Goal: Task Accomplishment & Management: Complete application form

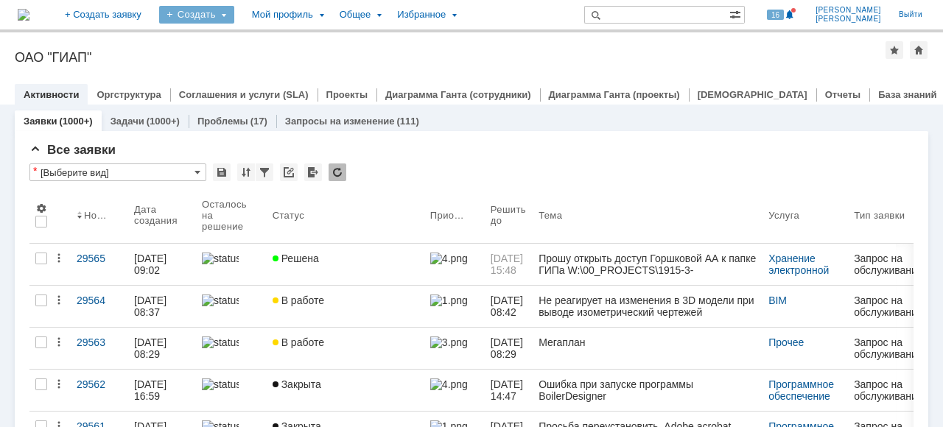
click at [234, 16] on div "Создать" at bounding box center [196, 15] width 75 height 18
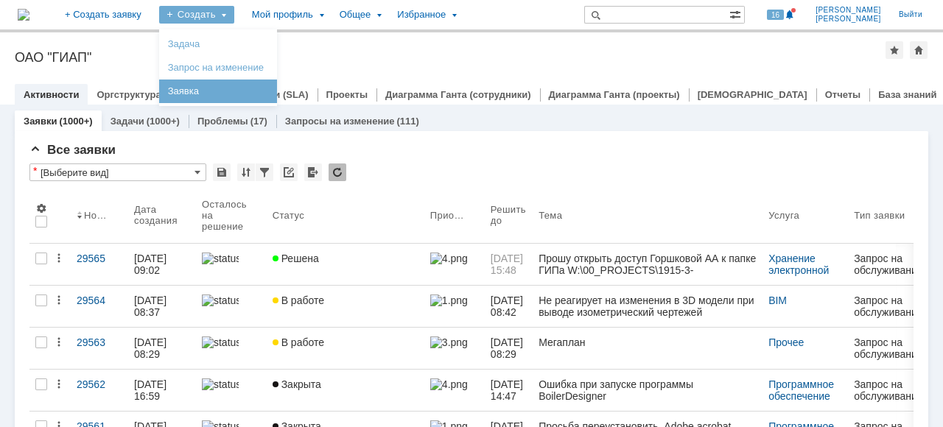
click at [258, 85] on link "Заявка" at bounding box center [218, 91] width 112 height 18
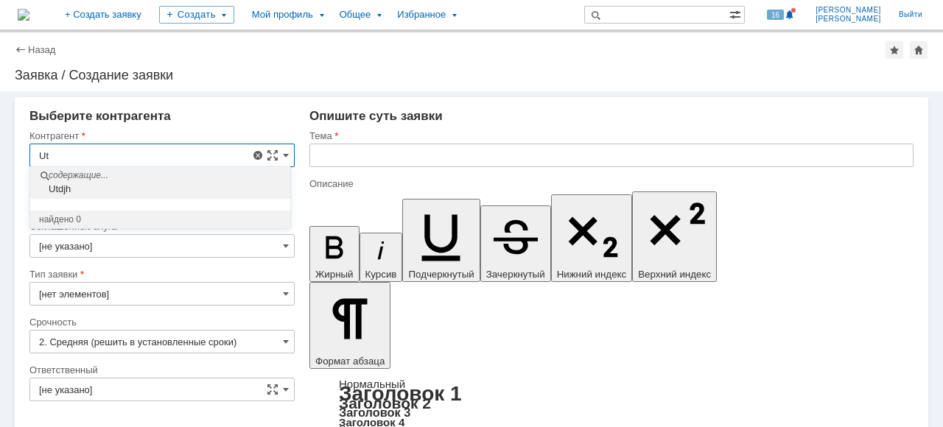
type input "U"
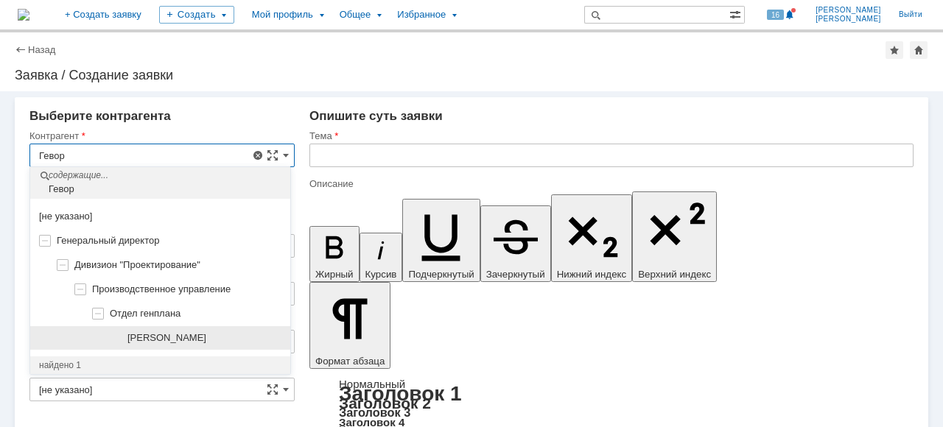
click at [238, 346] on div "[PERSON_NAME]" at bounding box center [160, 338] width 260 height 24
type input "[PERSON_NAME]"
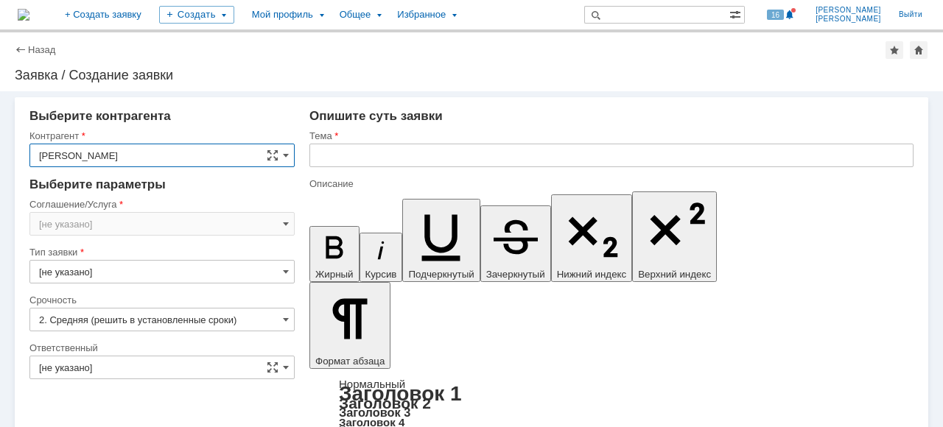
type input "[GEOGRAPHIC_DATA]"
click at [290, 224] on input "[GEOGRAPHIC_DATA]" at bounding box center [161, 224] width 265 height 24
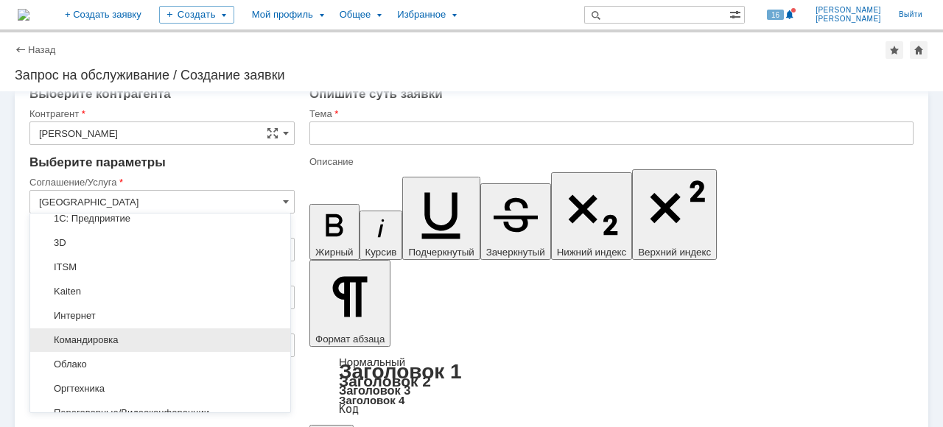
click at [153, 334] on span "Командировка" at bounding box center [160, 340] width 242 height 12
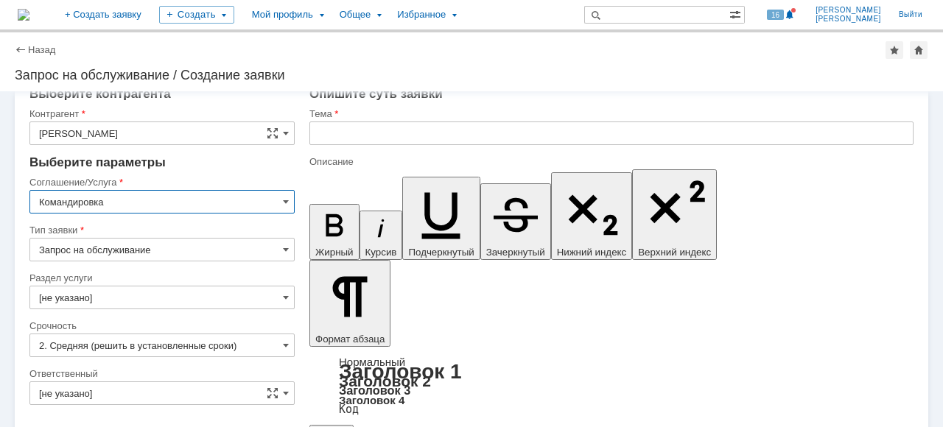
type input "Командировка"
click at [262, 295] on input "[не указано]" at bounding box center [161, 298] width 265 height 24
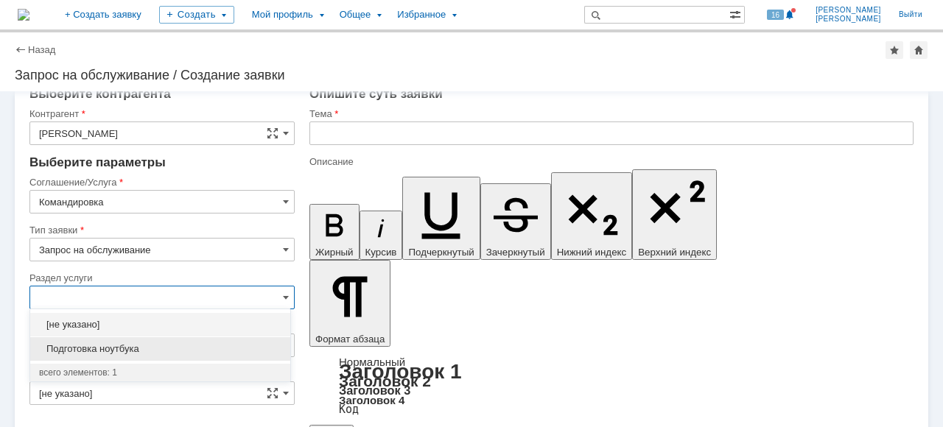
click at [200, 346] on span "Подготовка ноутбука" at bounding box center [160, 349] width 242 height 12
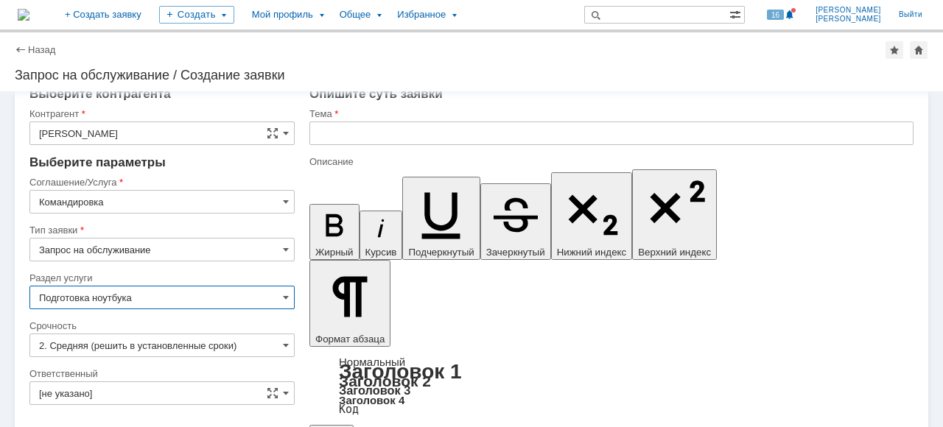
type input "Подготовка ноутбука"
click at [267, 395] on span at bounding box center [273, 393] width 12 height 12
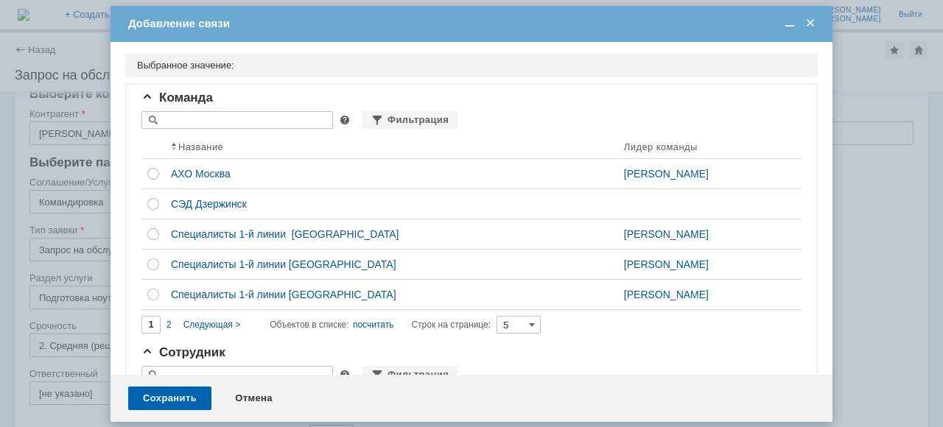
click at [814, 24] on span at bounding box center [810, 23] width 15 height 13
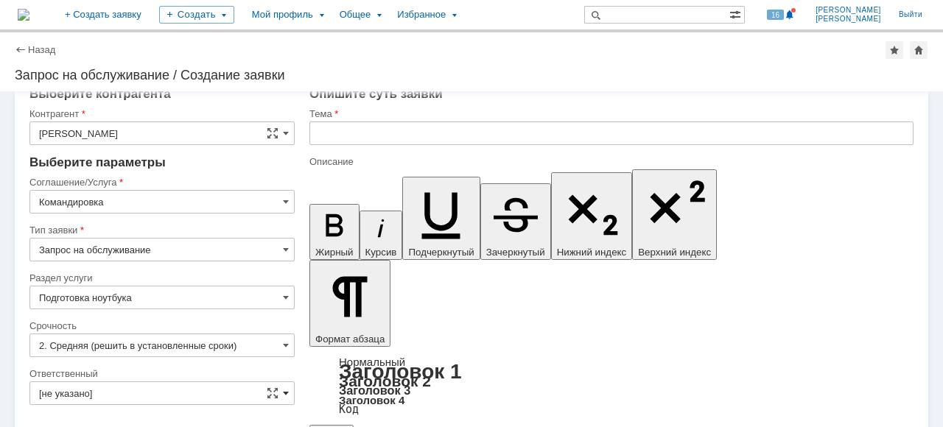
click at [283, 392] on span at bounding box center [286, 393] width 6 height 12
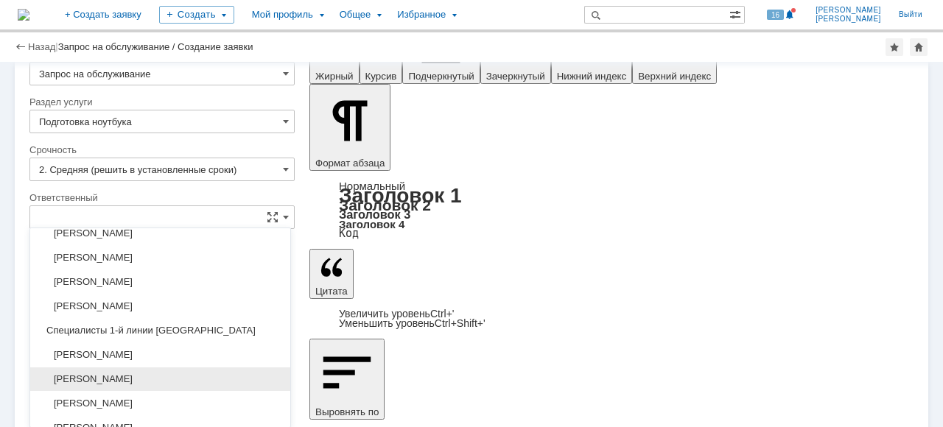
click at [193, 375] on span "[PERSON_NAME]" at bounding box center [160, 379] width 242 height 12
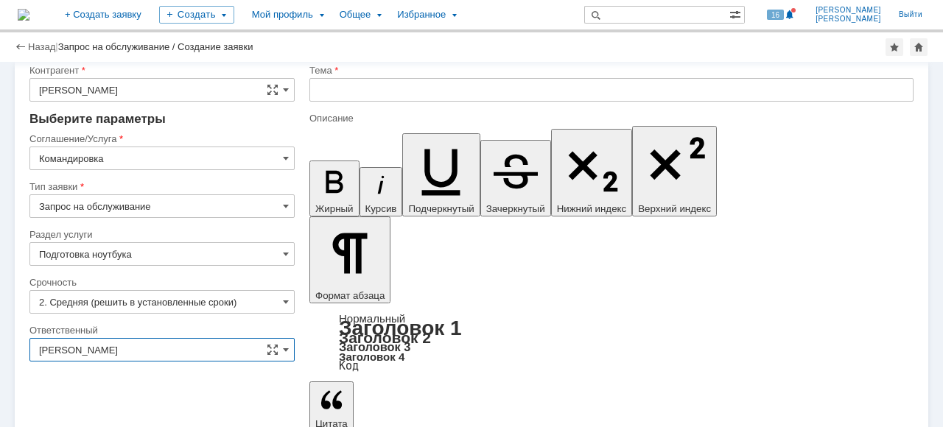
type input "[PERSON_NAME]"
click at [338, 88] on input "text" at bounding box center [611, 90] width 604 height 24
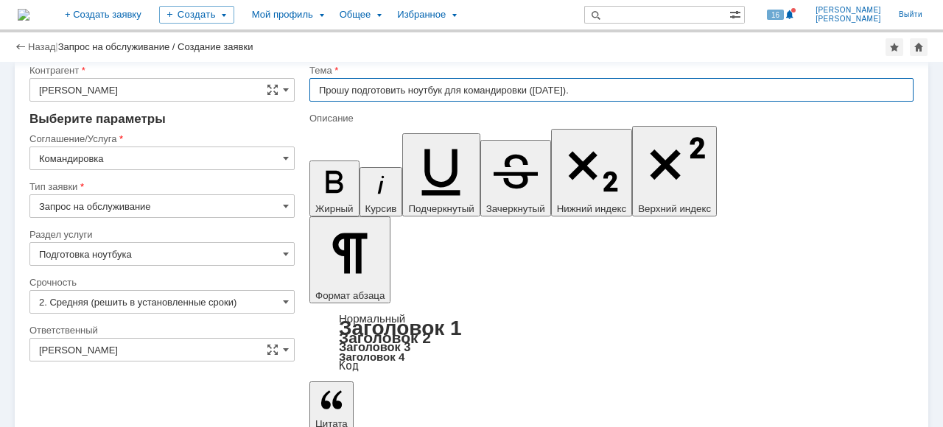
type input "Прошу подготовить ноутбук для командировки ([DATE])."
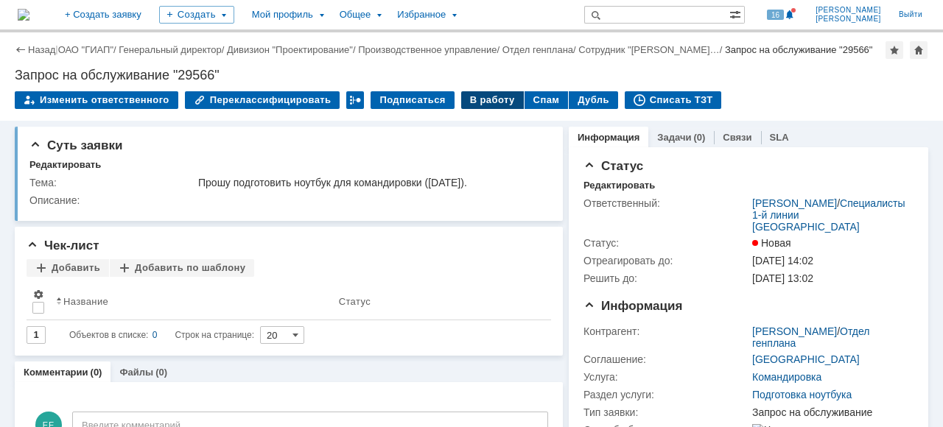
click at [493, 109] on div "В работу" at bounding box center [492, 100] width 63 height 18
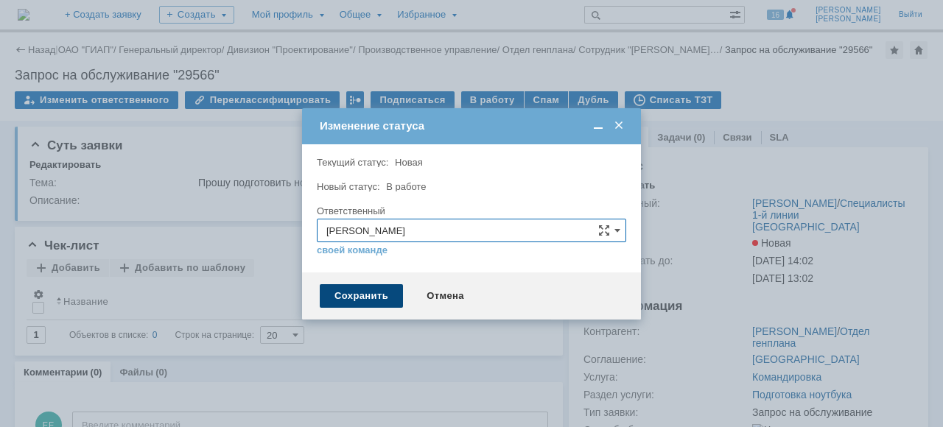
click at [359, 291] on div "Сохранить" at bounding box center [361, 296] width 83 height 24
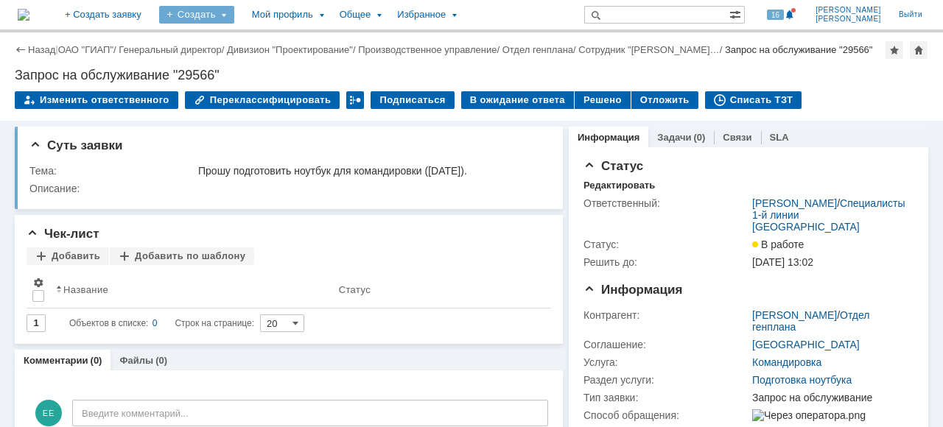
click at [234, 14] on div "Создать" at bounding box center [196, 15] width 75 height 18
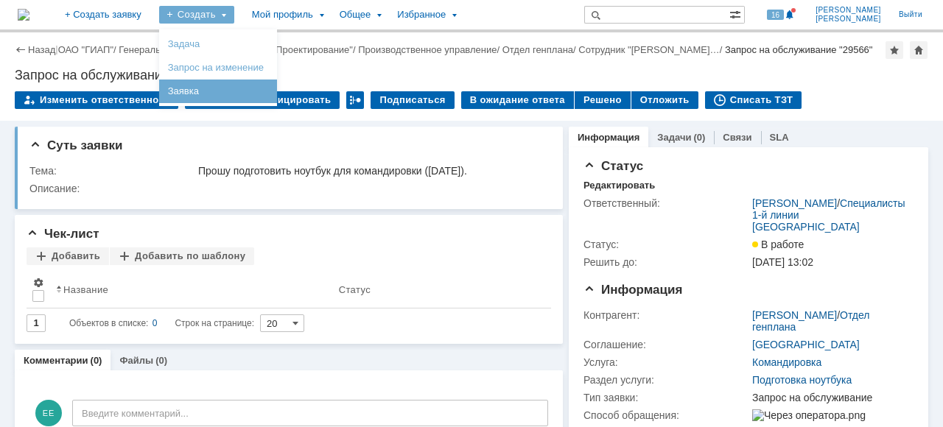
click at [274, 93] on link "Заявка" at bounding box center [218, 91] width 112 height 18
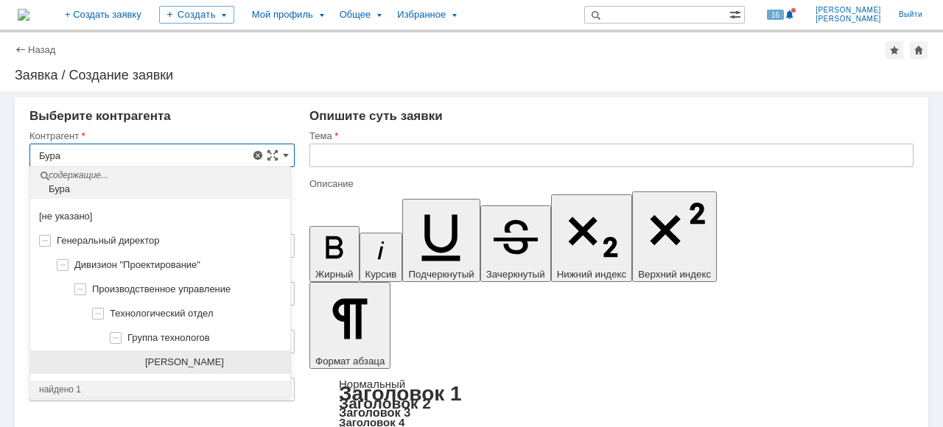
click at [244, 356] on div "[PERSON_NAME]" at bounding box center [213, 362] width 136 height 12
type input "[PERSON_NAME]"
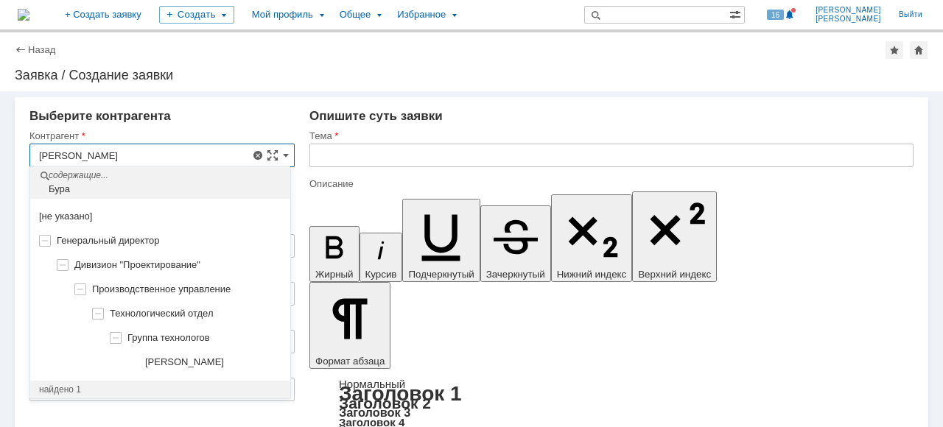
type input "[GEOGRAPHIC_DATA]"
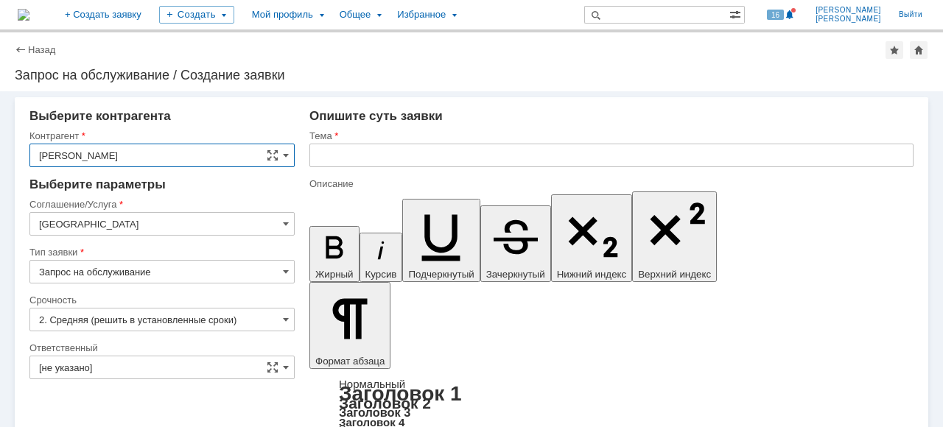
click at [272, 222] on input "[GEOGRAPHIC_DATA]" at bounding box center [161, 224] width 265 height 24
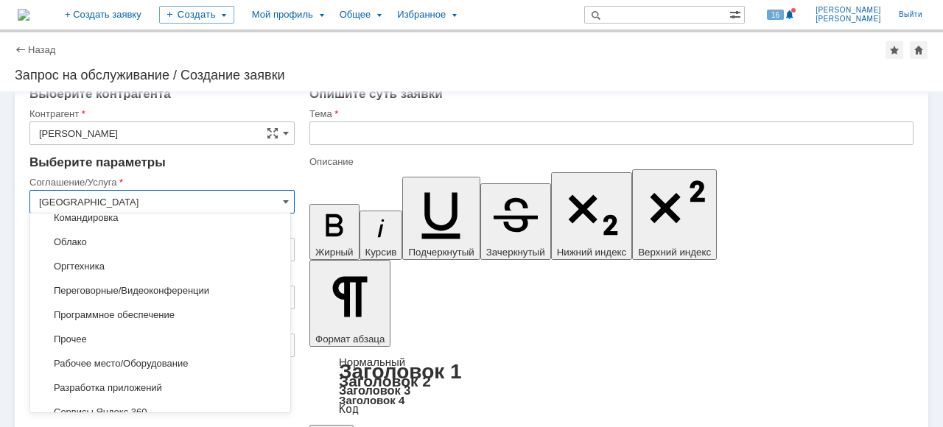
scroll to position [199, 0]
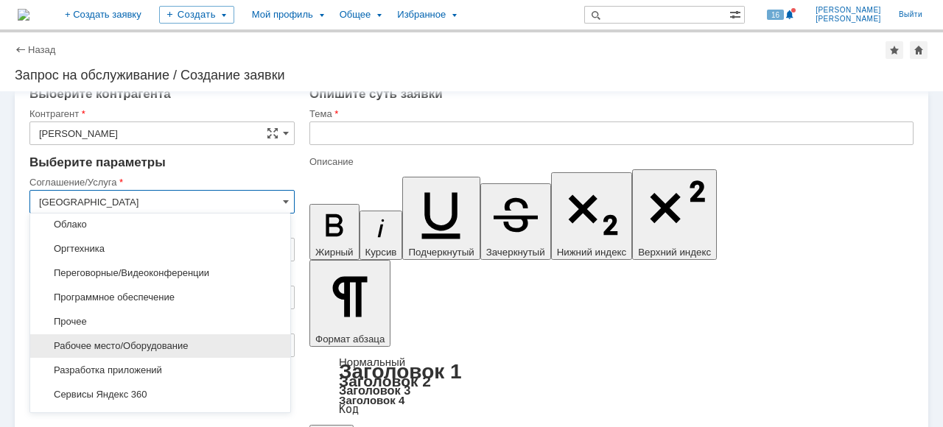
click at [219, 343] on span "Рабочее место/Оборудование" at bounding box center [160, 346] width 242 height 12
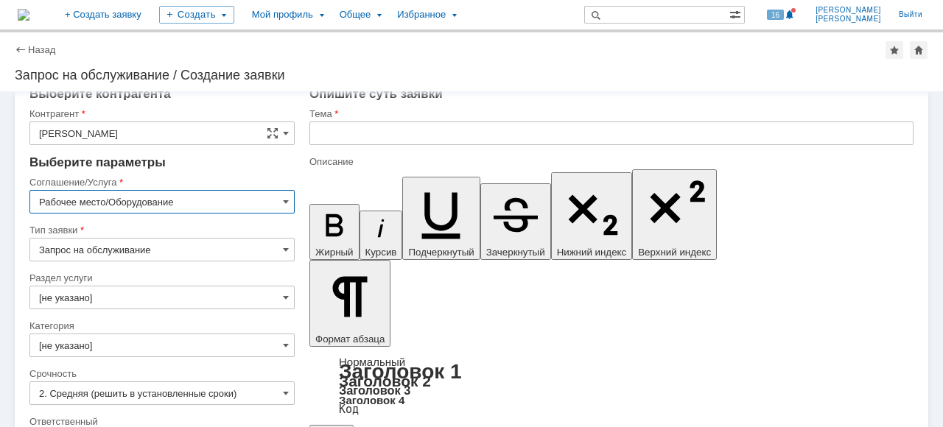
type input "Рабочее место/Оборудование"
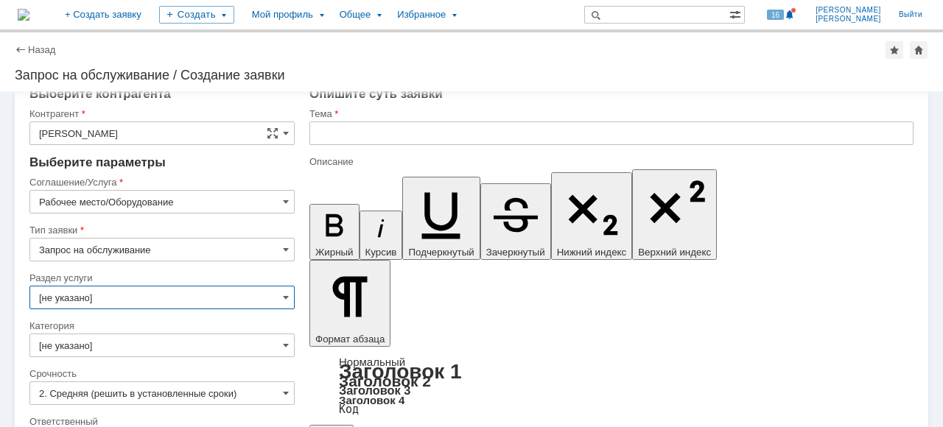
click at [277, 292] on input "[не указано]" at bounding box center [161, 298] width 265 height 24
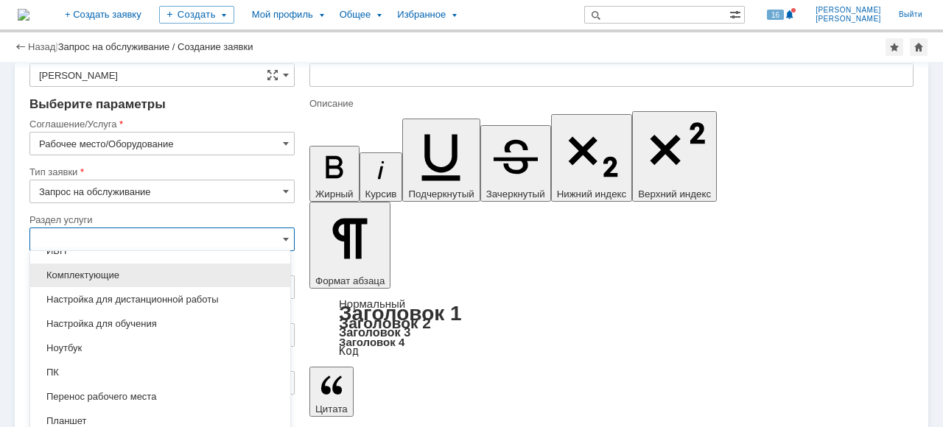
scroll to position [84, 0]
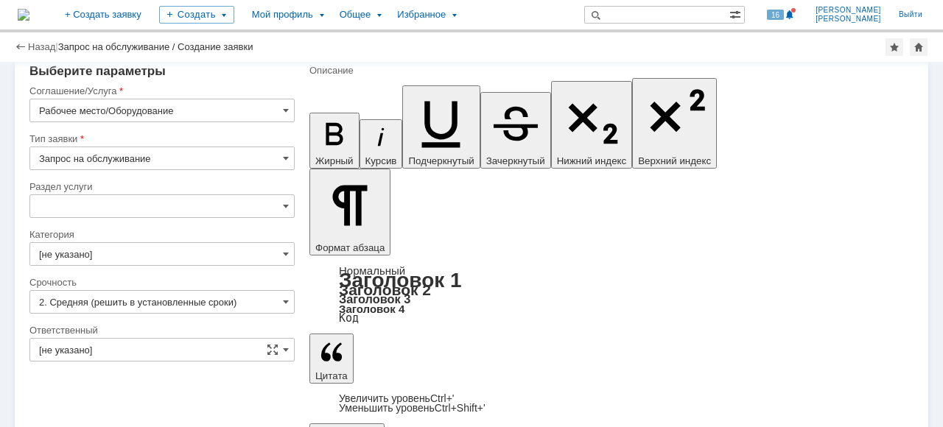
type input "[не указано]"
click at [283, 253] on span at bounding box center [286, 254] width 6 height 12
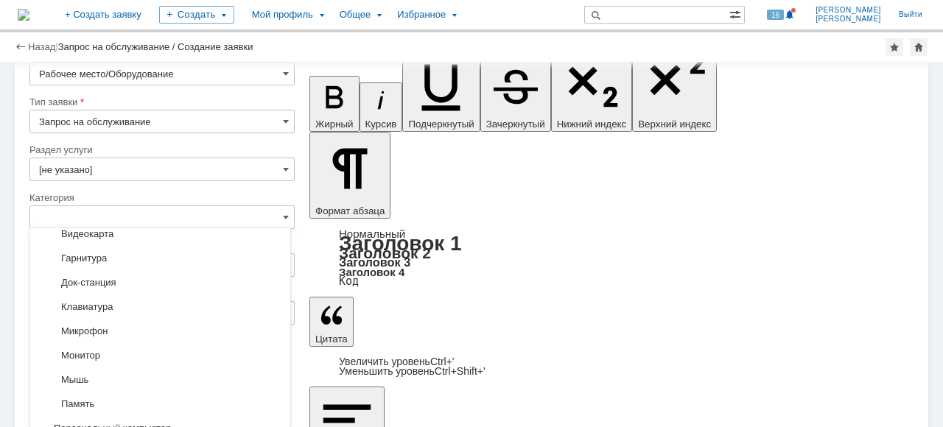
scroll to position [161, 0]
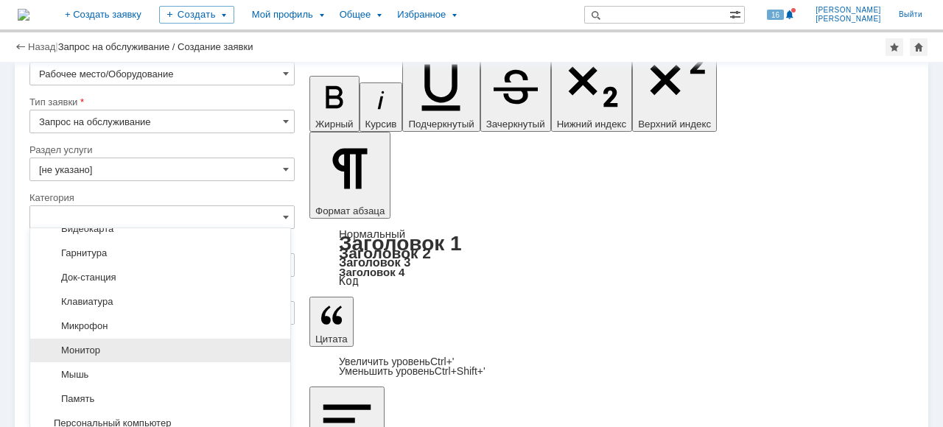
click at [200, 349] on span "Монитор" at bounding box center [160, 351] width 242 height 12
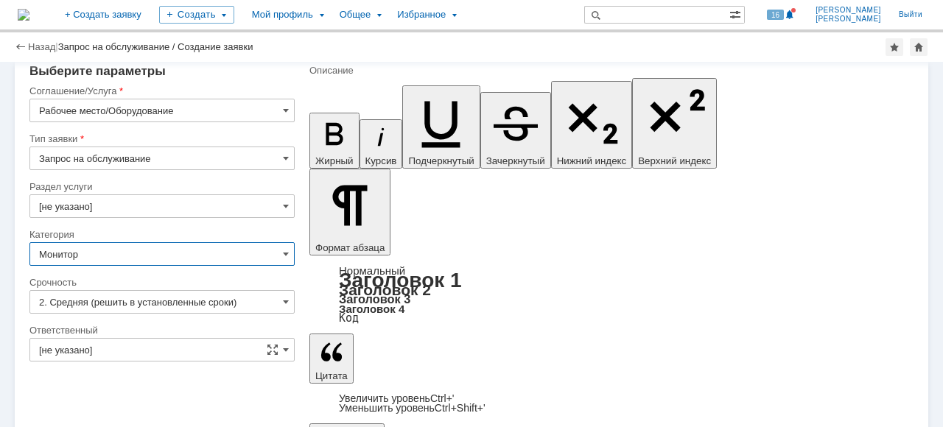
type input "Монитор"
click at [278, 297] on input "2. Средняя (решить в установленные сроки)" at bounding box center [161, 302] width 265 height 24
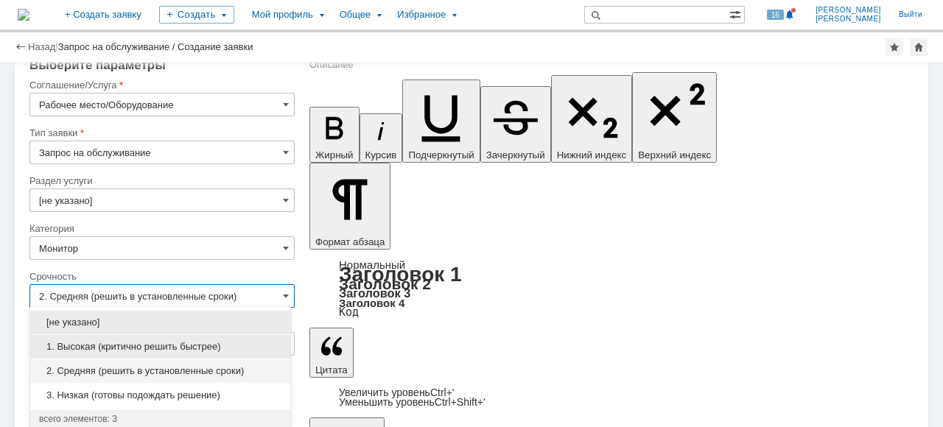
click at [194, 345] on span "1. Высокая (критично решить быстрее)" at bounding box center [160, 347] width 242 height 12
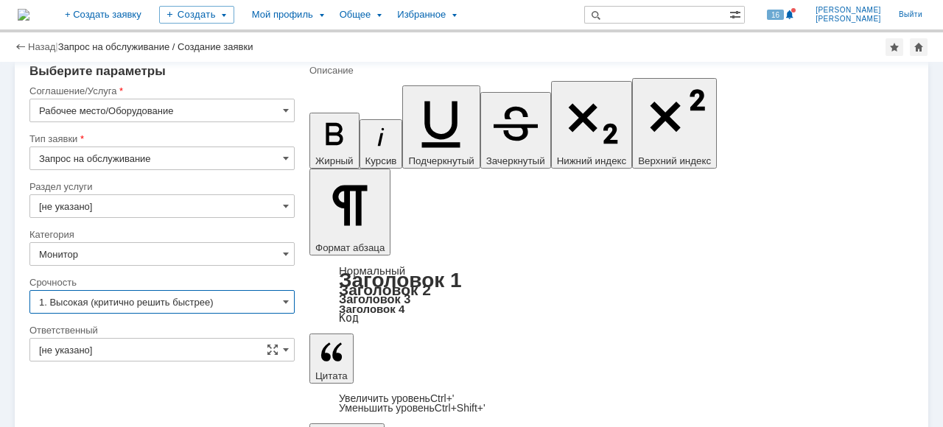
type input "1. Высокая (критично решить быстрее)"
click at [283, 347] on span at bounding box center [286, 350] width 6 height 12
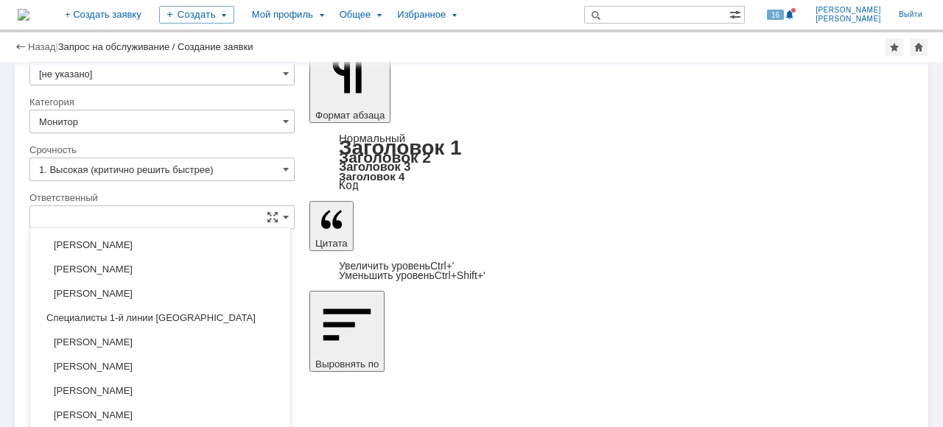
scroll to position [174, 0]
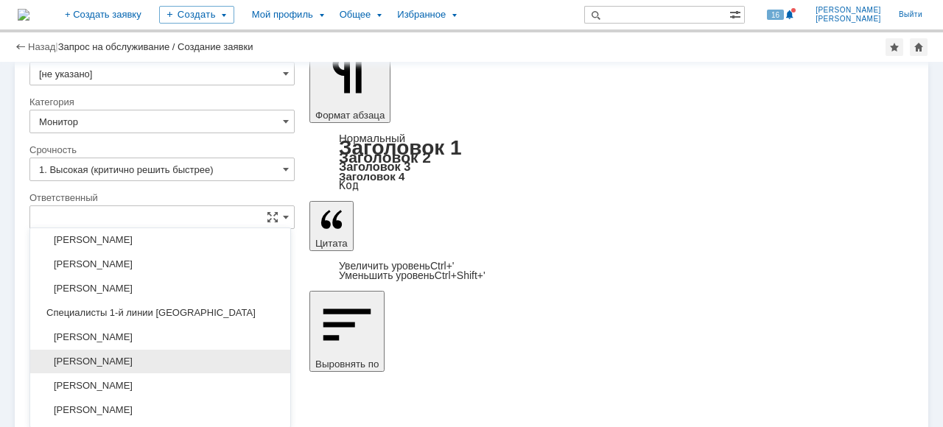
click at [217, 359] on span "[PERSON_NAME]" at bounding box center [160, 362] width 242 height 12
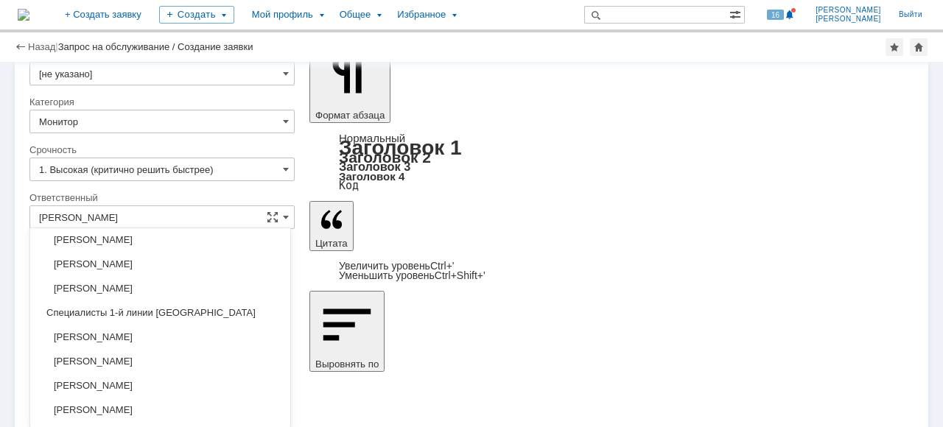
scroll to position [84, 0]
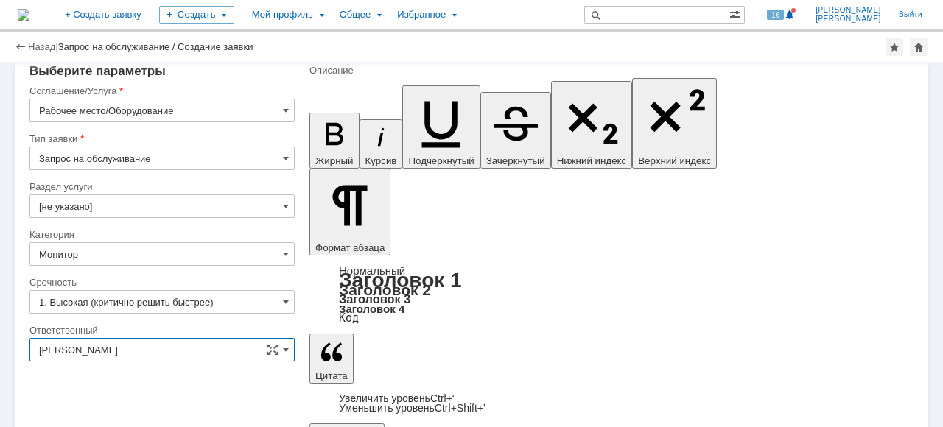
type input "[PERSON_NAME]"
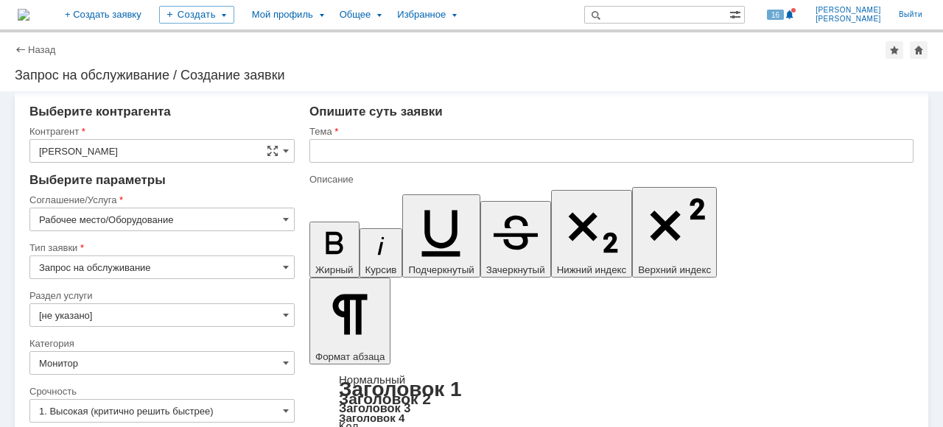
scroll to position [0, 0]
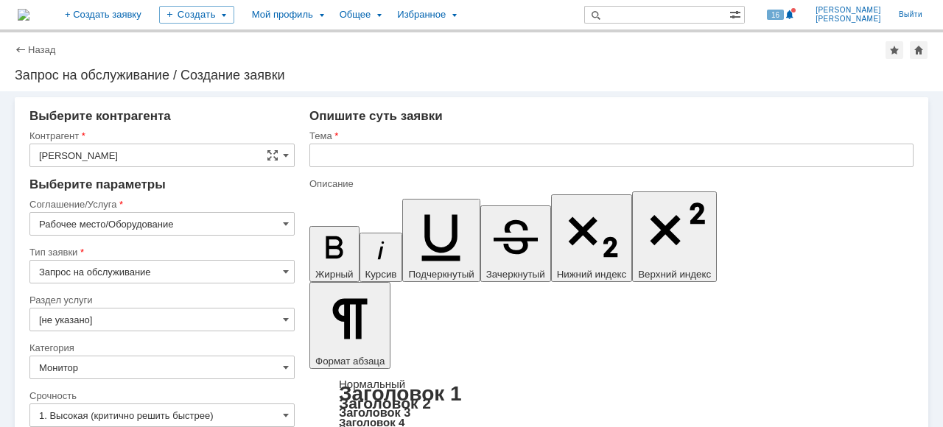
click at [345, 161] on input "text" at bounding box center [611, 156] width 604 height 24
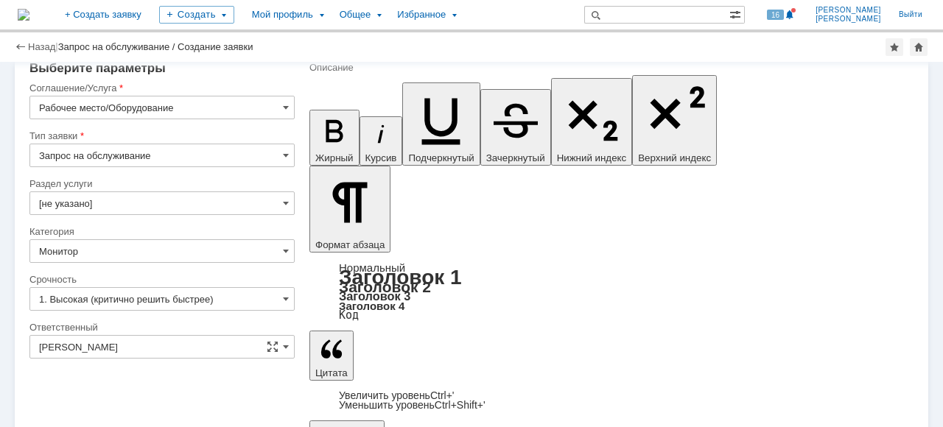
scroll to position [84, 0]
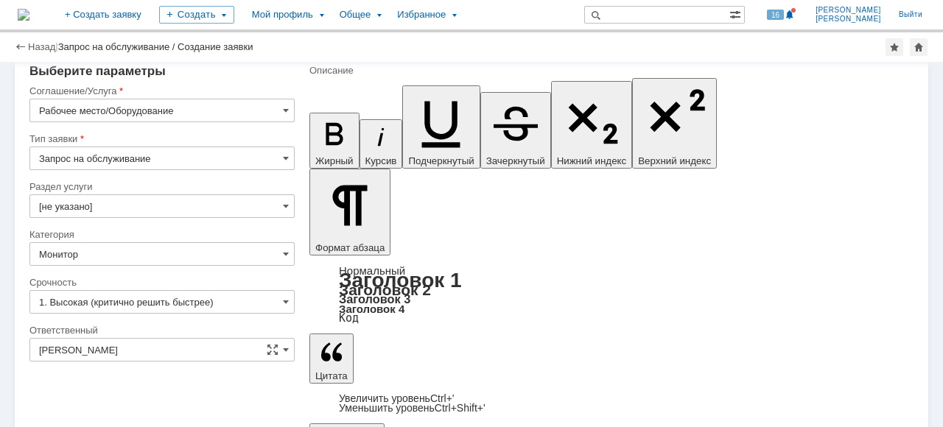
type input "Нет изображения на втором мониторе (очень критично)."
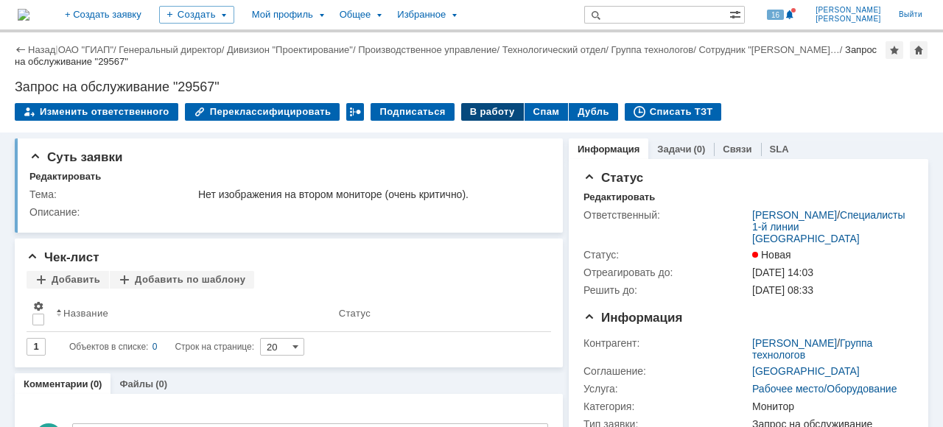
click at [478, 110] on div "В работу" at bounding box center [492, 112] width 63 height 18
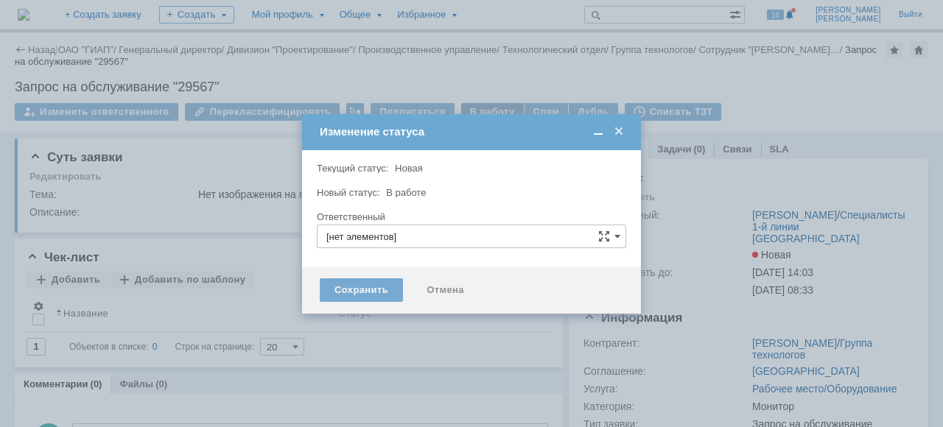
type input "[PERSON_NAME]"
type input "Монитор"
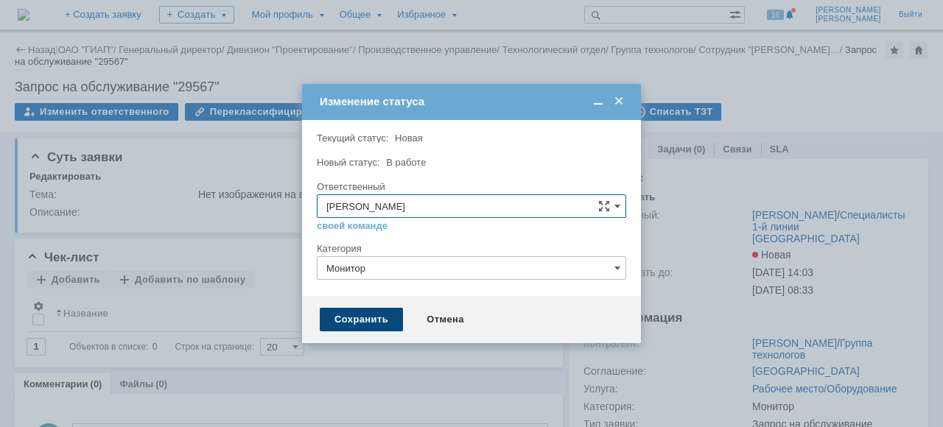
click at [373, 317] on div "Сохранить" at bounding box center [361, 320] width 83 height 24
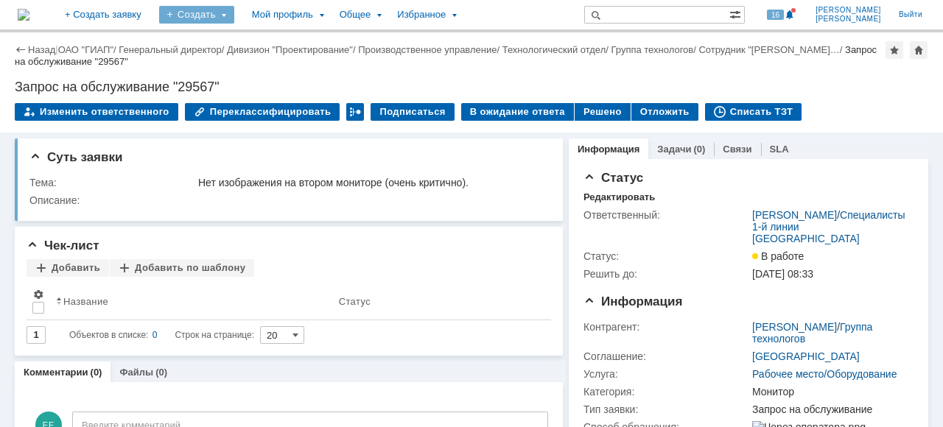
click at [234, 16] on div "Создать" at bounding box center [196, 15] width 75 height 18
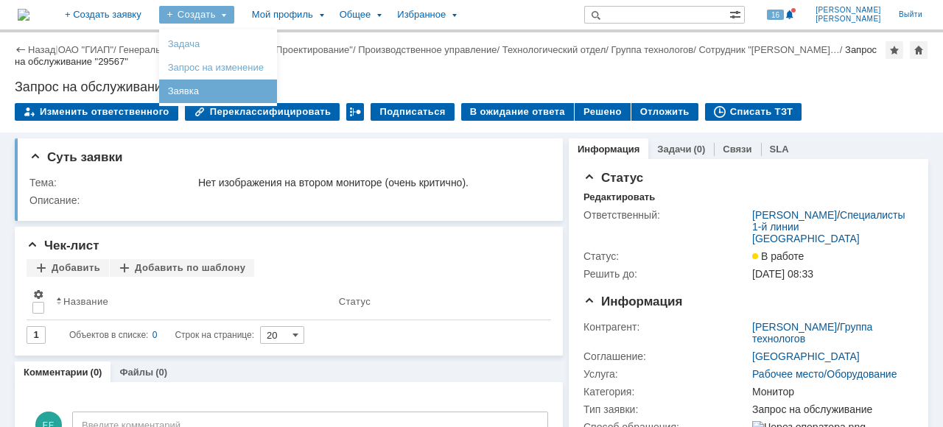
click at [257, 88] on link "Заявка" at bounding box center [218, 91] width 112 height 18
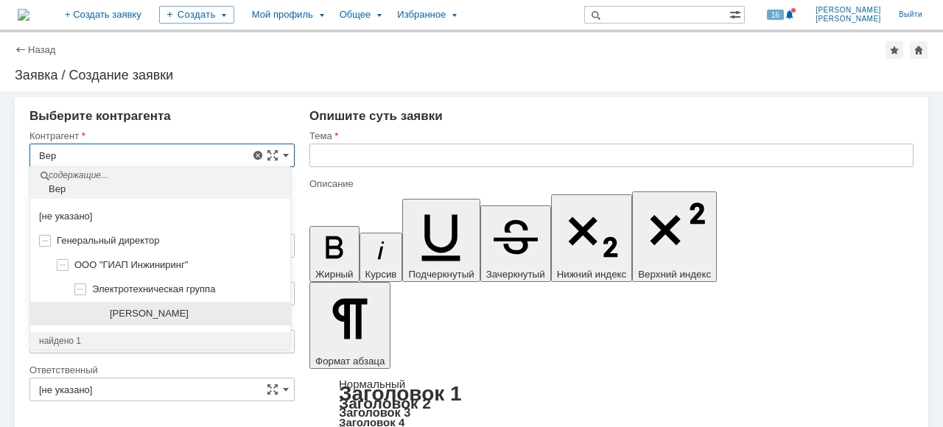
click at [189, 311] on span "[PERSON_NAME]" at bounding box center [149, 313] width 79 height 11
type input "[PERSON_NAME]"
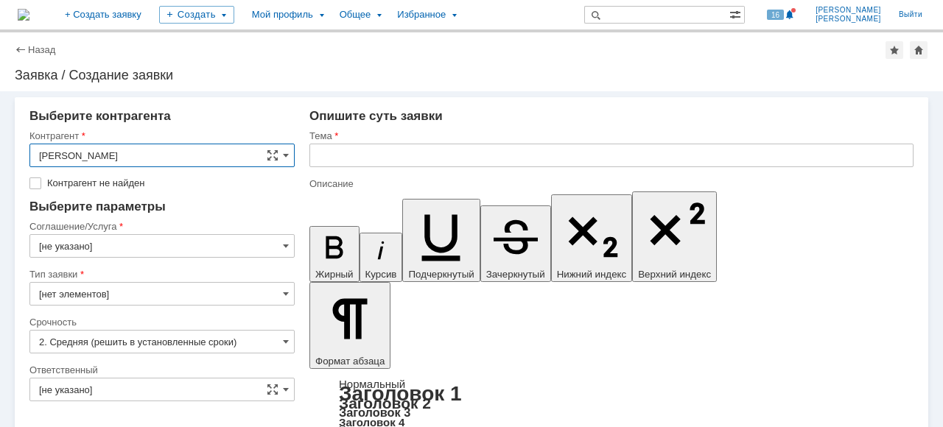
type input "[GEOGRAPHIC_DATA]"
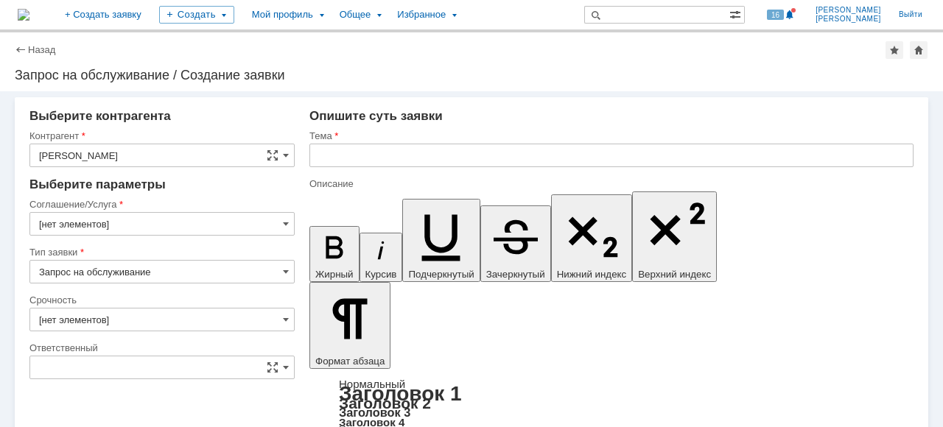
type input "[GEOGRAPHIC_DATA]"
type input "2. Средняя (решить в установленные сроки)"
type input "[не указано]"
type input "[нет элементов]"
click at [283, 219] on span at bounding box center [286, 224] width 6 height 12
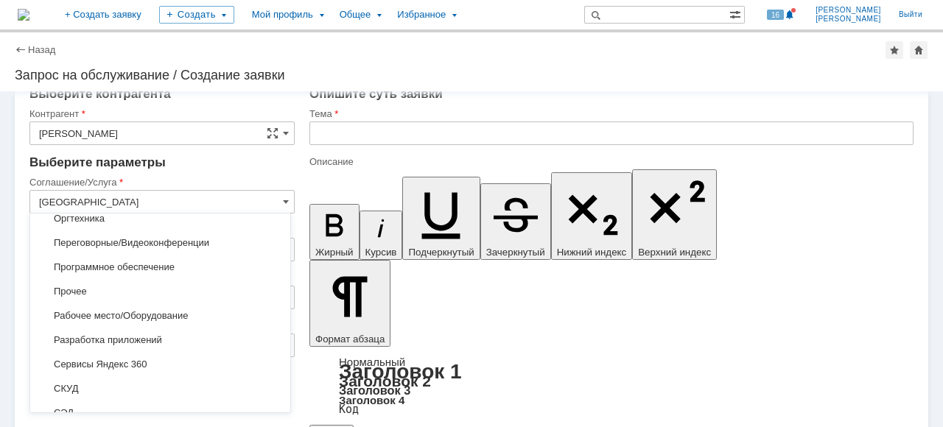
scroll to position [250, 0]
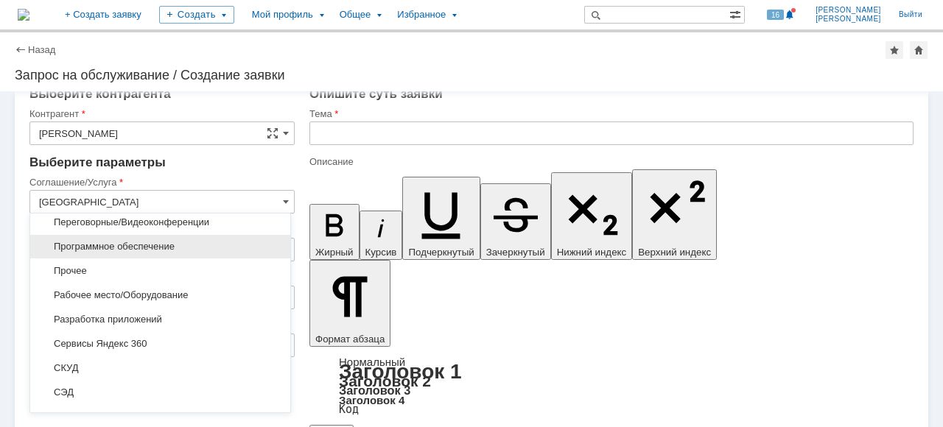
click at [166, 245] on span "Программное обеспечение" at bounding box center [160, 247] width 242 height 12
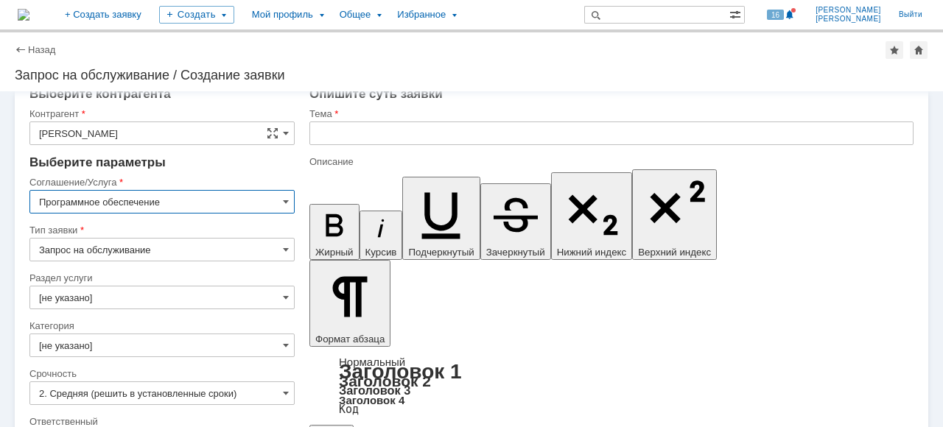
type input "Программное обеспечение"
click at [278, 249] on input "Запрос на обслуживание" at bounding box center [161, 250] width 265 height 24
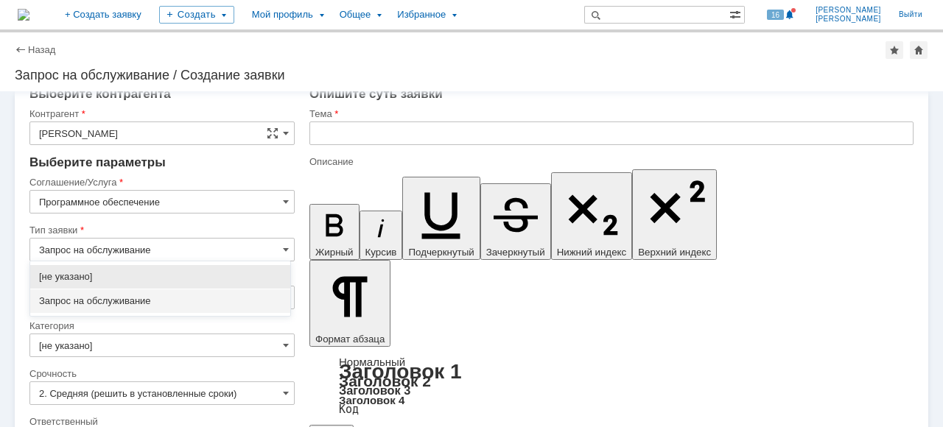
click at [217, 297] on span "Запрос на обслуживание" at bounding box center [160, 301] width 242 height 12
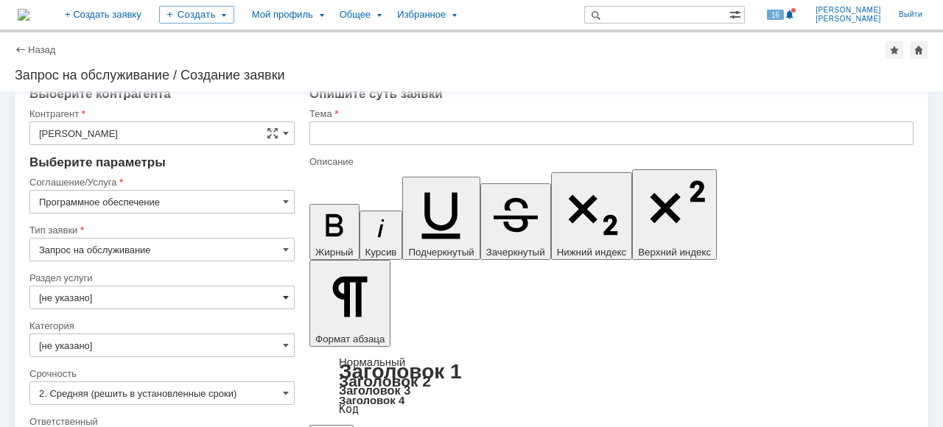
type input "Запрос на обслуживание"
click at [283, 297] on span at bounding box center [286, 298] width 6 height 12
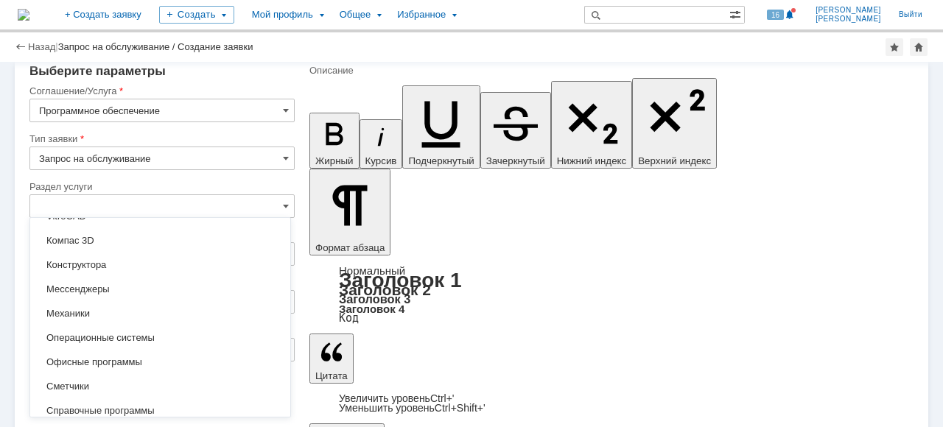
scroll to position [175, 0]
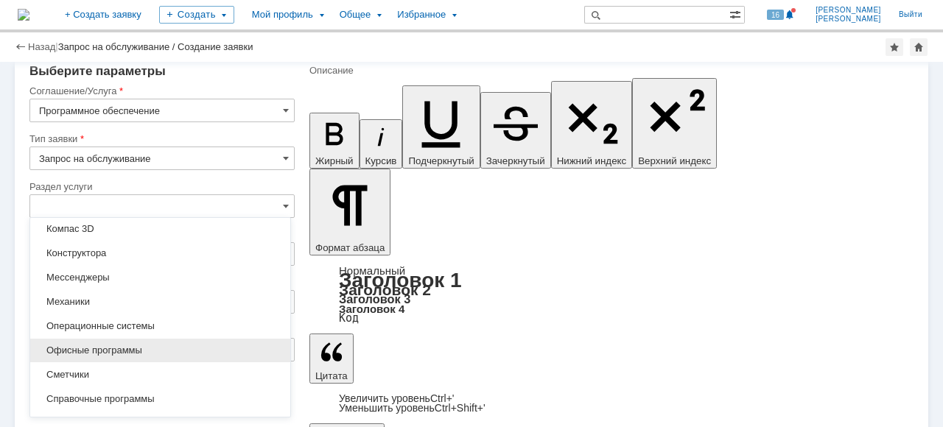
click at [236, 356] on div "Офисные программы" at bounding box center [160, 351] width 260 height 24
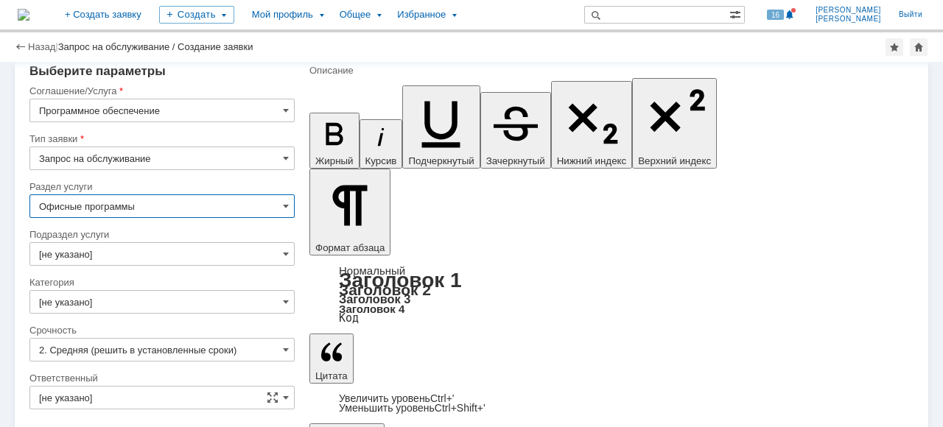
type input "Офисные программы"
click at [283, 258] on span at bounding box center [286, 254] width 6 height 12
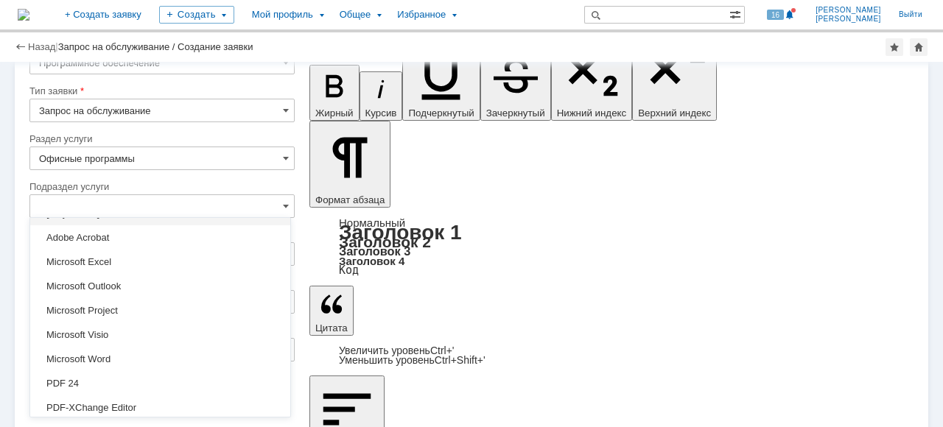
scroll to position [41, 0]
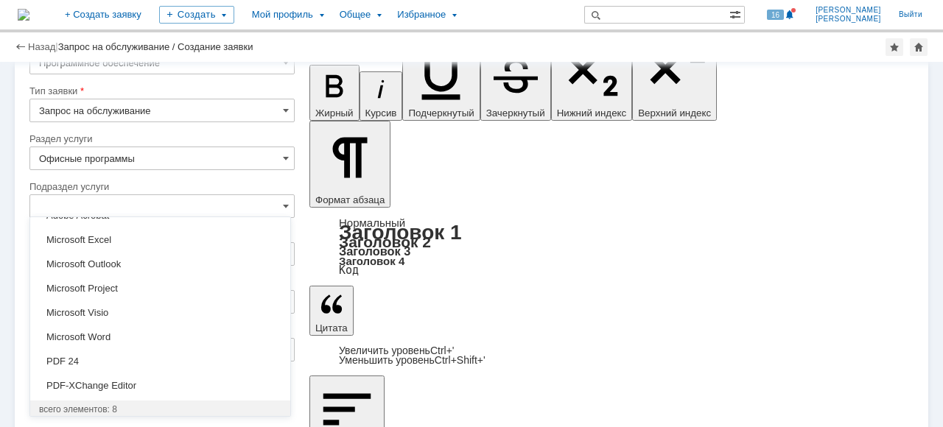
click at [159, 386] on span "PDF-XChange Editor" at bounding box center [160, 386] width 242 height 12
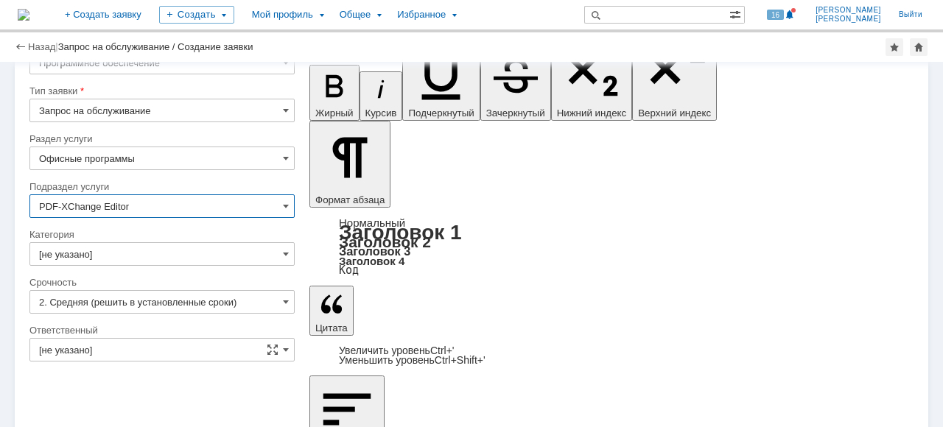
type input "PDF-XChange Editor"
drag, startPoint x: 183, startPoint y: 211, endPoint x: 25, endPoint y: 200, distance: 157.9
click at [283, 258] on span at bounding box center [286, 254] width 6 height 12
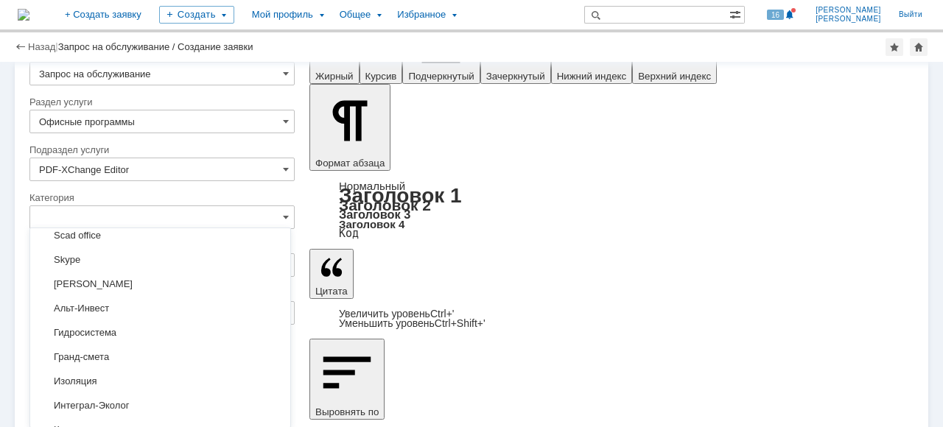
scroll to position [876, 0]
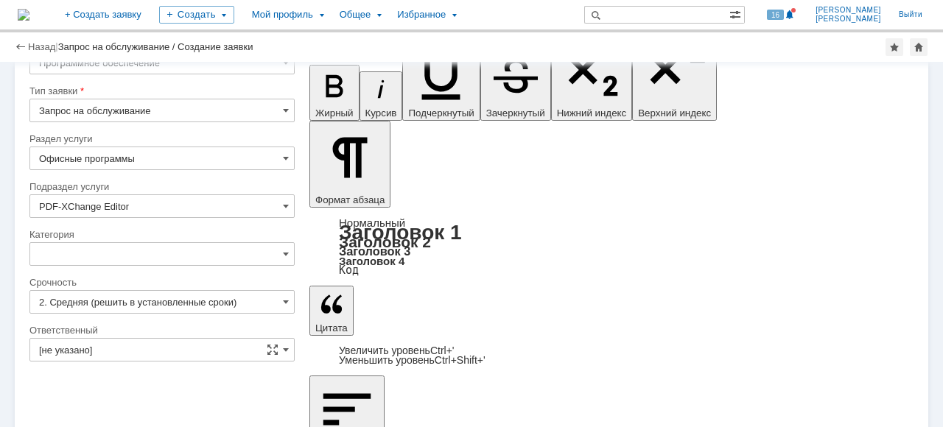
type input "[не указано]"
click at [283, 348] on span at bounding box center [286, 350] width 6 height 12
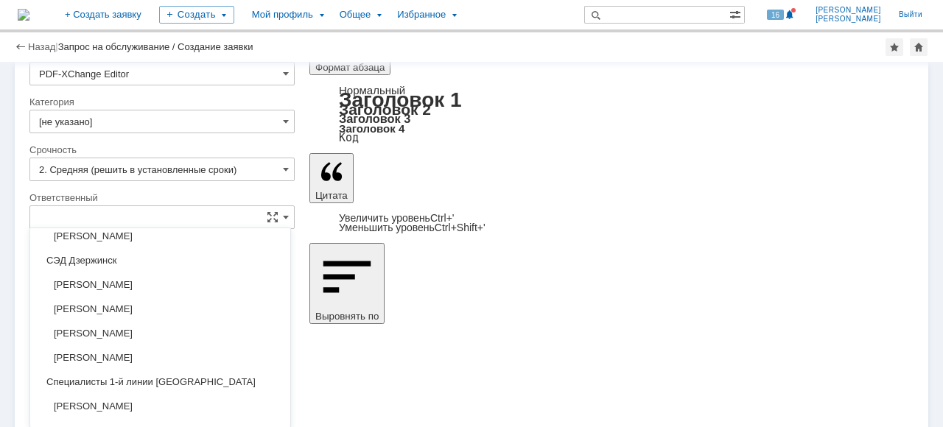
scroll to position [201, 0]
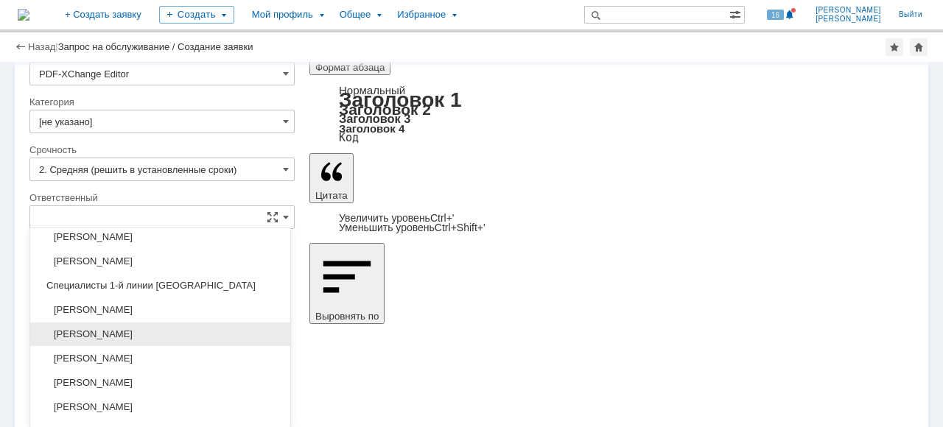
click at [173, 328] on span "[PERSON_NAME]" at bounding box center [160, 334] width 242 height 12
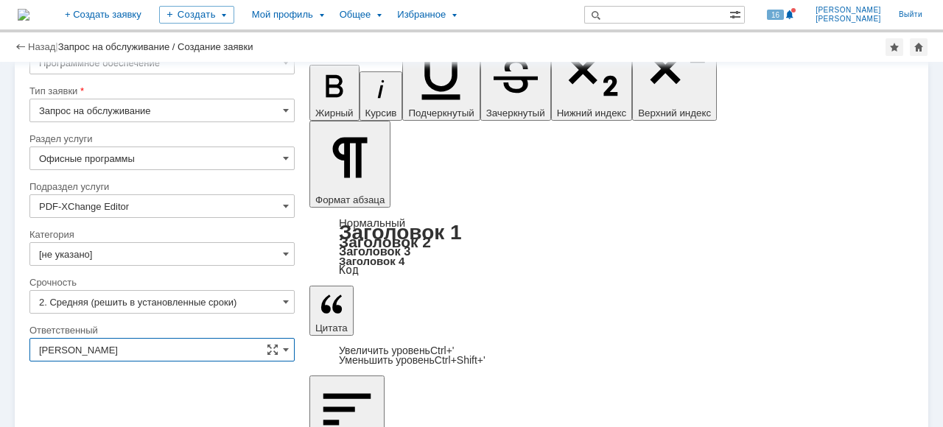
type input "[PERSON_NAME]"
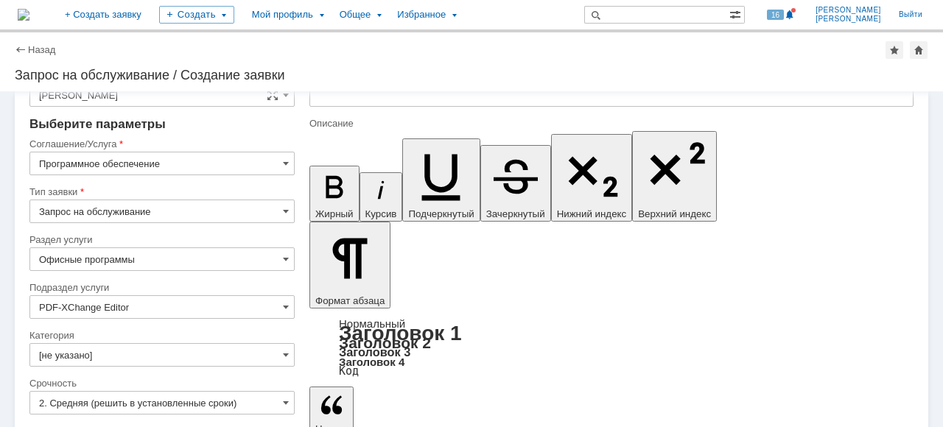
scroll to position [0, 0]
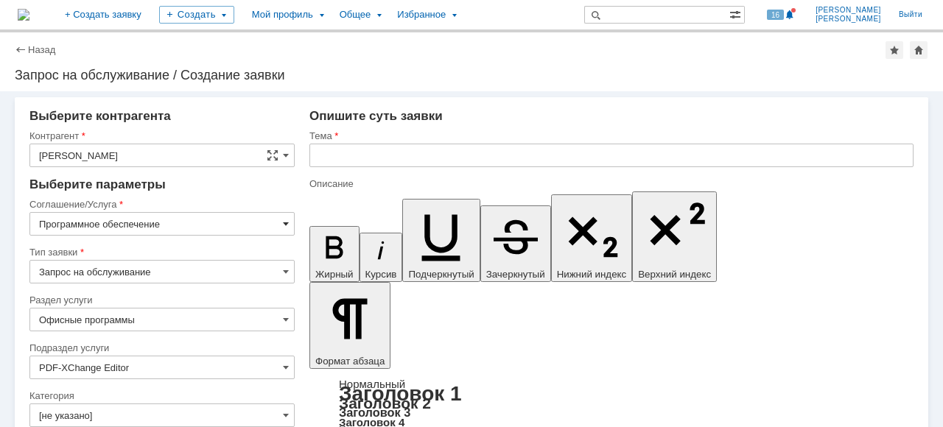
click at [284, 228] on span at bounding box center [286, 224] width 6 height 12
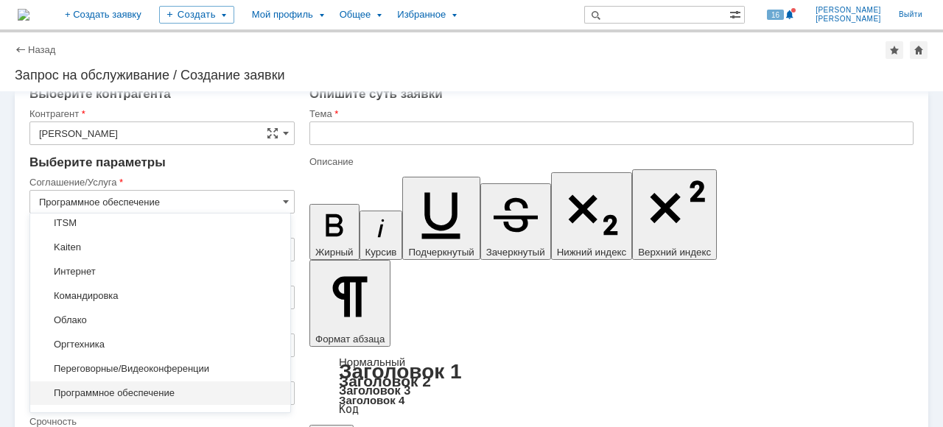
scroll to position [115, 0]
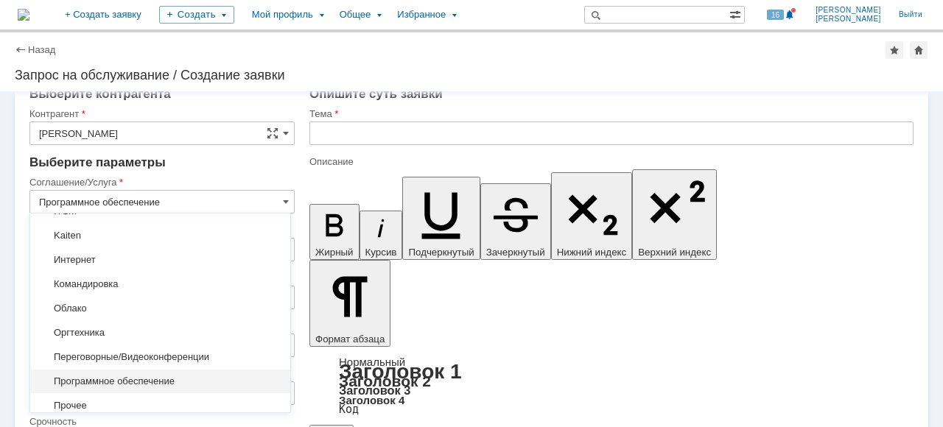
click at [194, 384] on div "Программное обеспечение" at bounding box center [160, 382] width 260 height 24
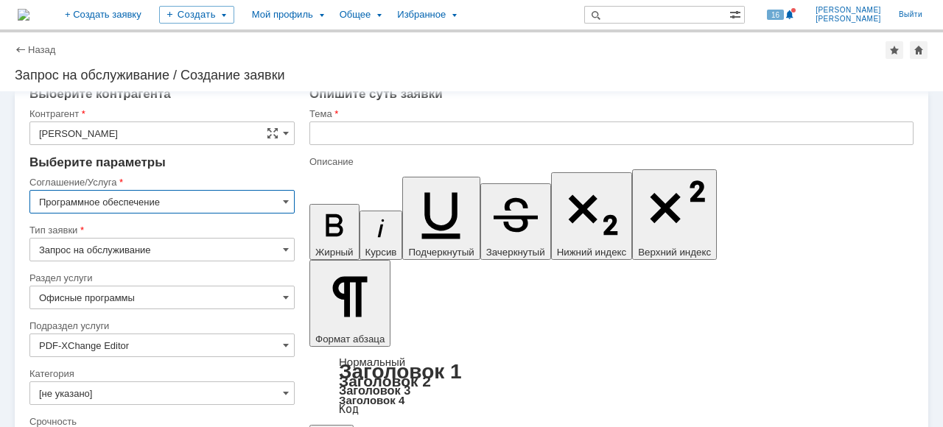
type input "Программное обеспечение"
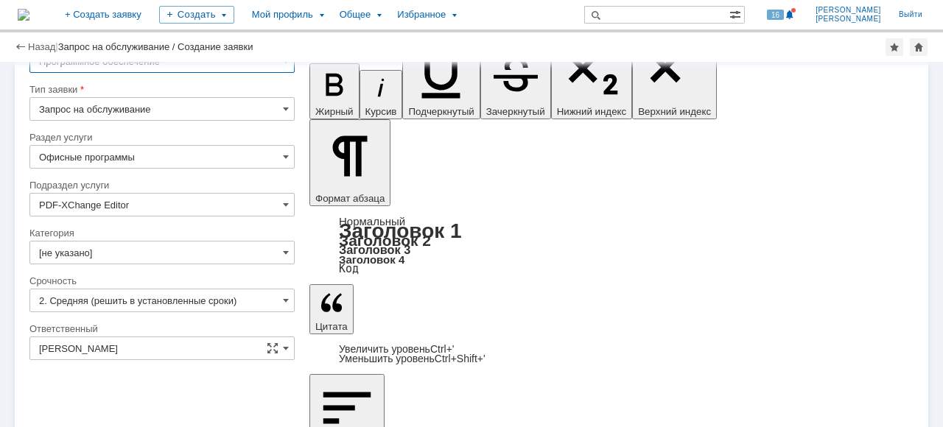
scroll to position [132, 0]
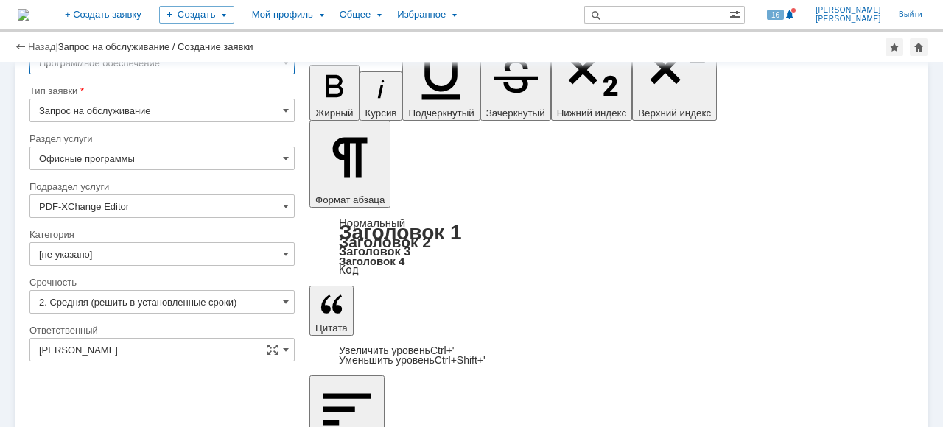
click at [147, 209] on input "PDF-XChange Editor" at bounding box center [161, 206] width 265 height 24
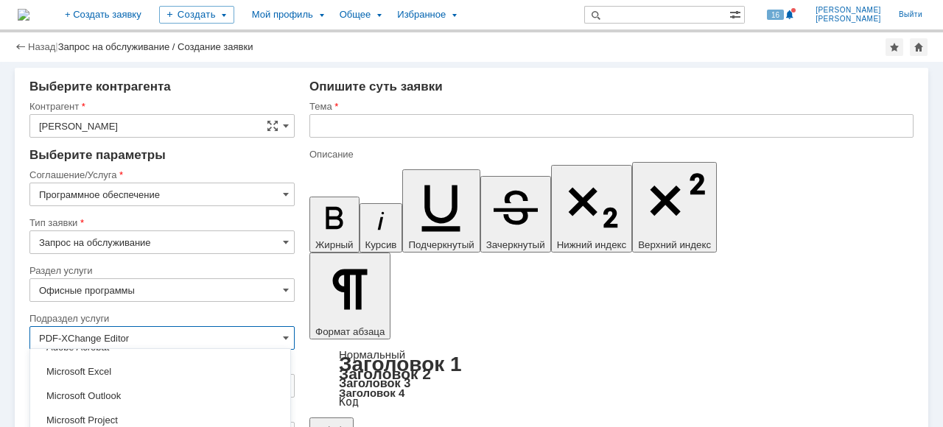
scroll to position [0, 0]
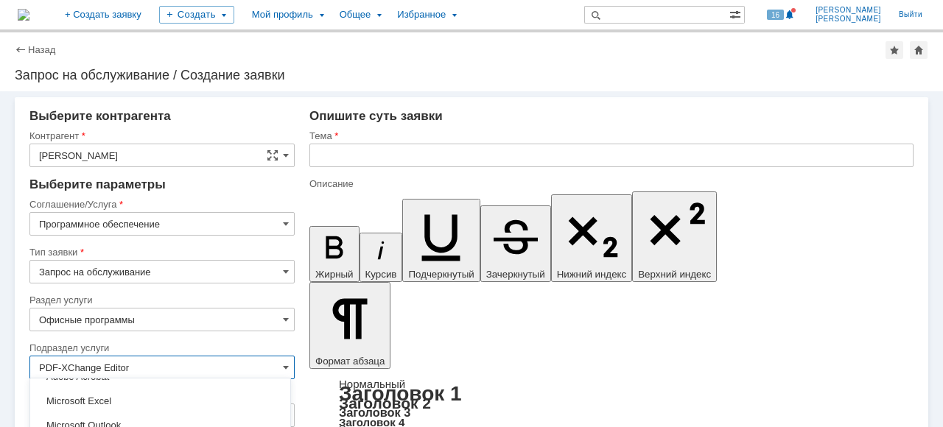
click at [356, 152] on input "text" at bounding box center [611, 156] width 604 height 24
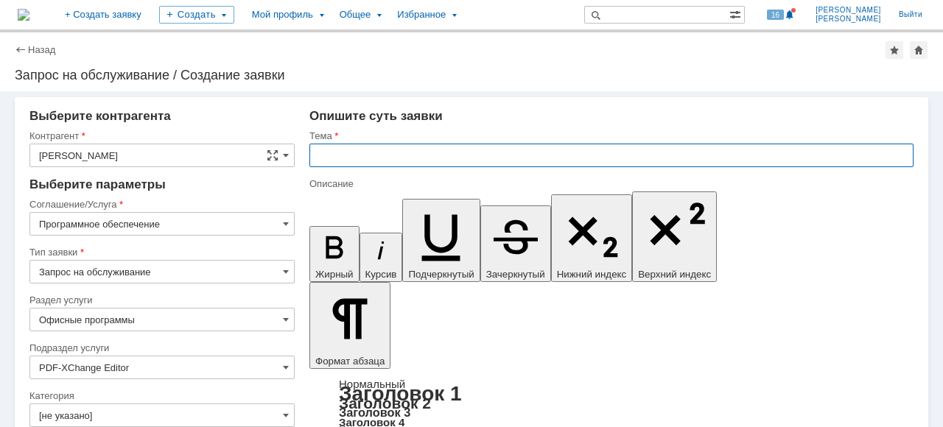
type input "PDF-XChange Editor"
paste input "PDF-XChange Editor"
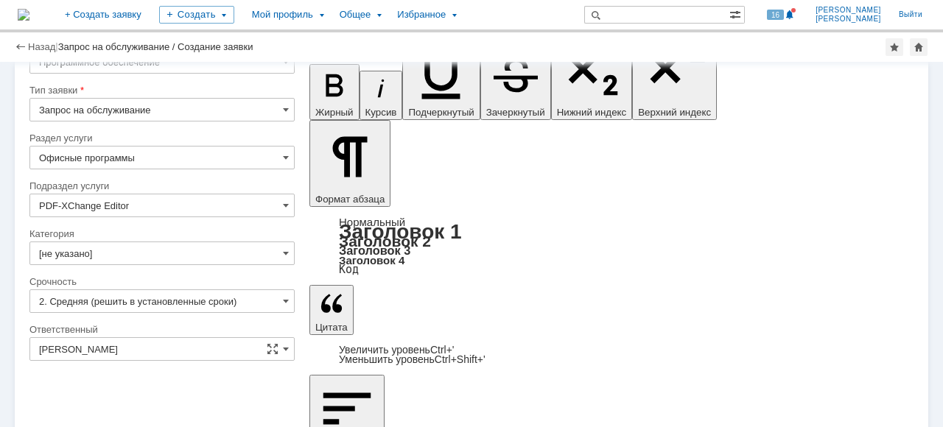
scroll to position [132, 0]
type input "Прошу установить PDF-XChange Editor."
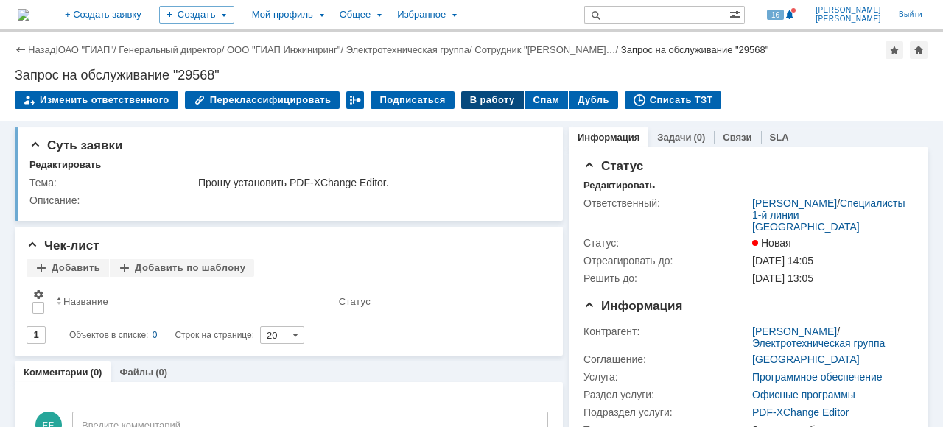
click at [478, 101] on div "В работу" at bounding box center [492, 100] width 63 height 18
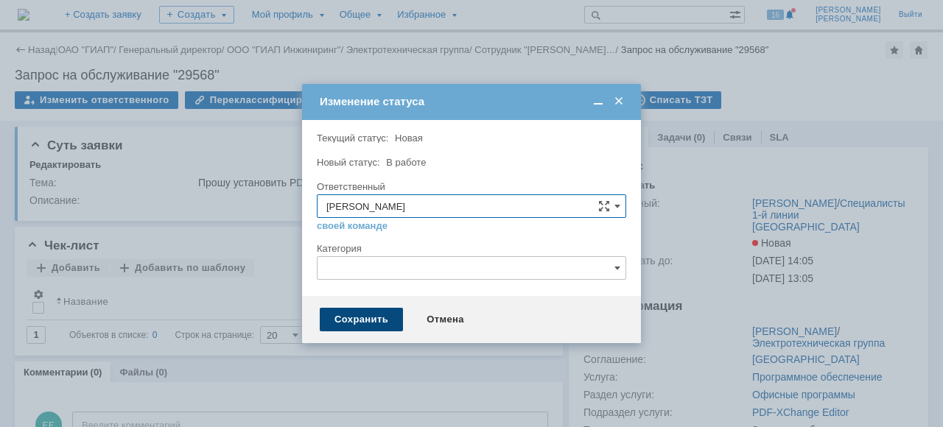
click at [348, 317] on div "Сохранить" at bounding box center [361, 320] width 83 height 24
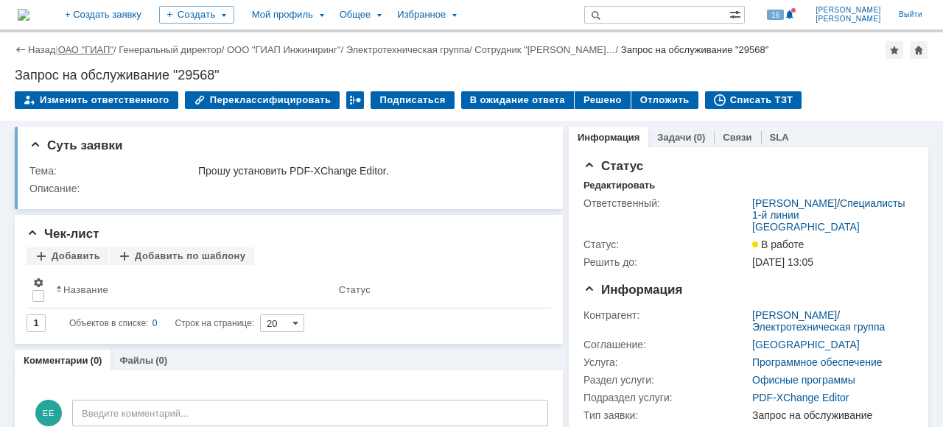
click at [88, 49] on link "ОАО "ГИАП"" at bounding box center [85, 49] width 55 height 11
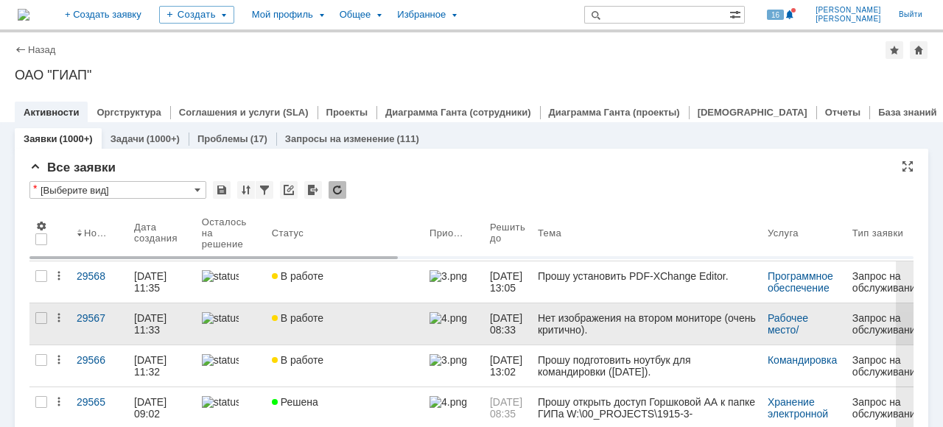
click at [237, 331] on link at bounding box center [231, 323] width 70 height 41
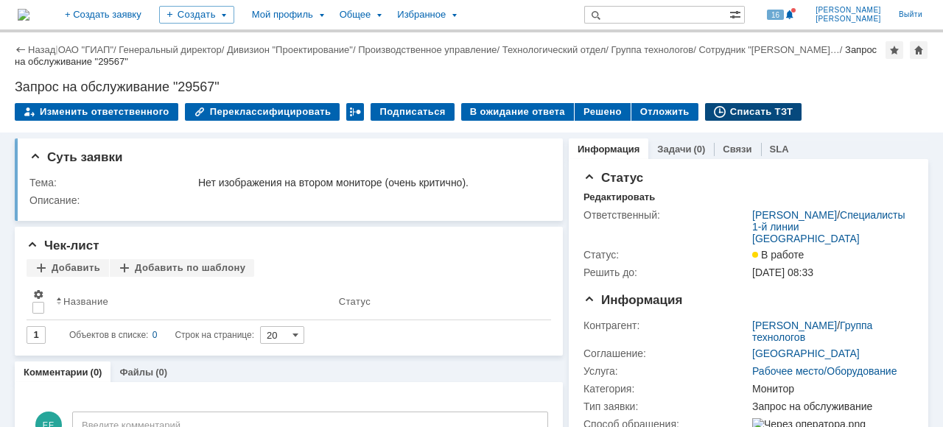
click at [742, 116] on div "Списать ТЗТ" at bounding box center [753, 112] width 97 height 18
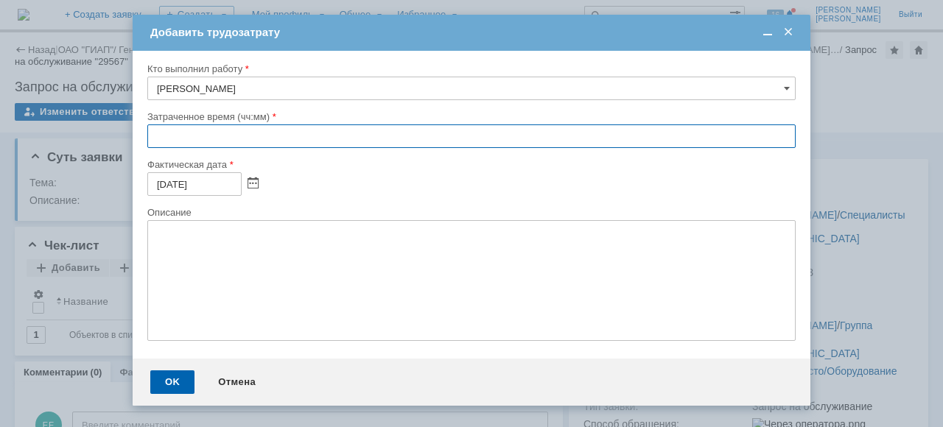
click at [158, 133] on input "text" at bounding box center [471, 136] width 648 height 24
type input "00:15"
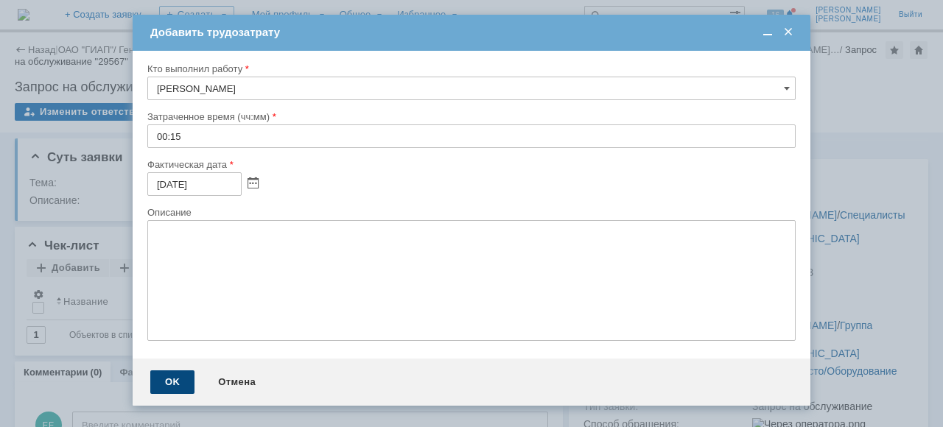
drag, startPoint x: 171, startPoint y: 383, endPoint x: 190, endPoint y: 377, distance: 20.0
click at [171, 382] on div "OK" at bounding box center [172, 382] width 44 height 24
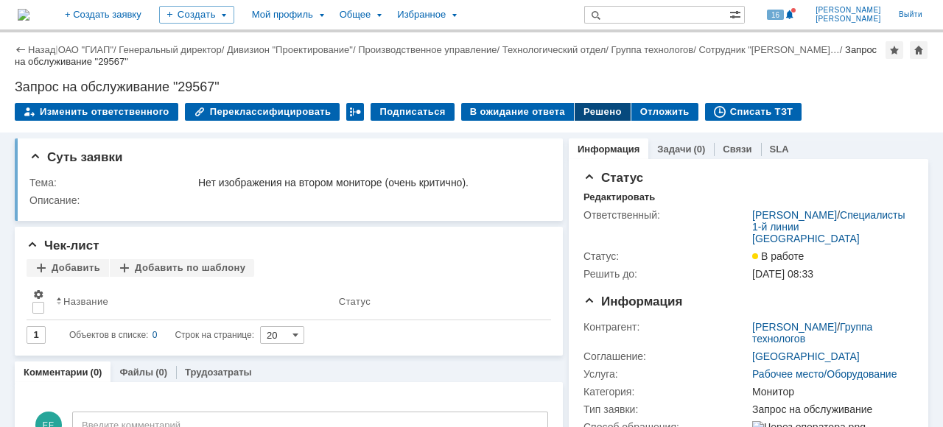
click at [589, 112] on div "Решено" at bounding box center [602, 112] width 56 height 18
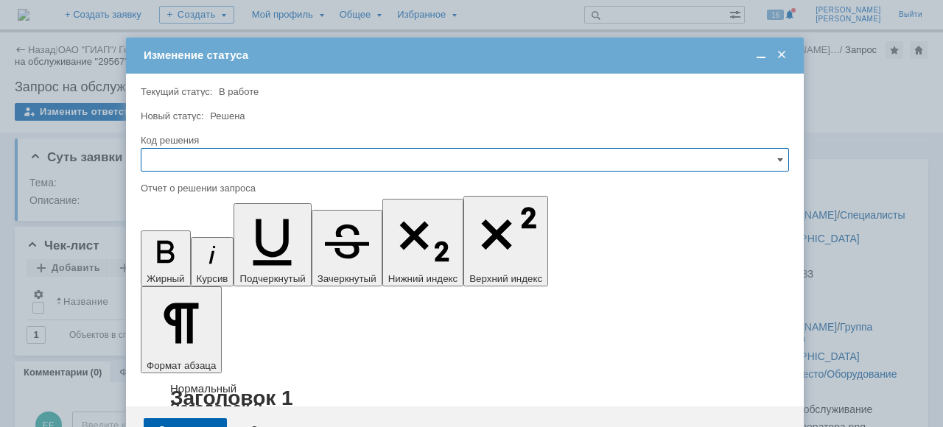
click at [159, 161] on input "text" at bounding box center [465, 160] width 648 height 24
click at [194, 251] on div "Решено" at bounding box center [464, 259] width 647 height 24
type input "Решено"
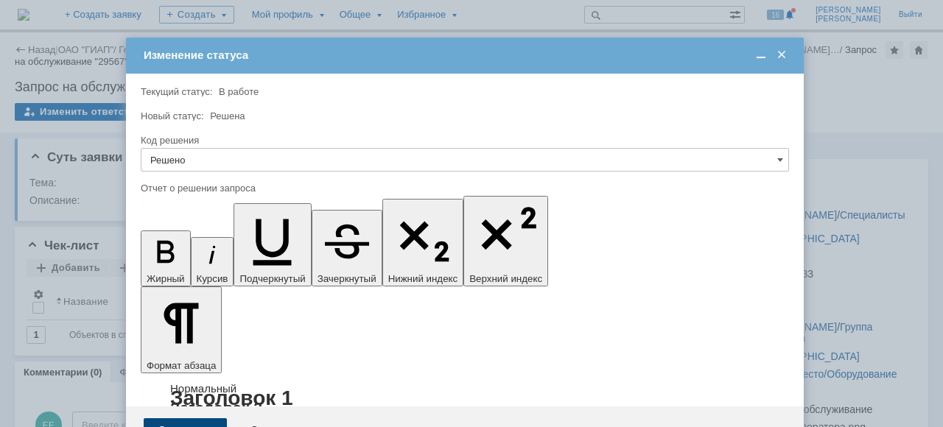
click at [178, 418] on div "Сохранить" at bounding box center [185, 430] width 83 height 24
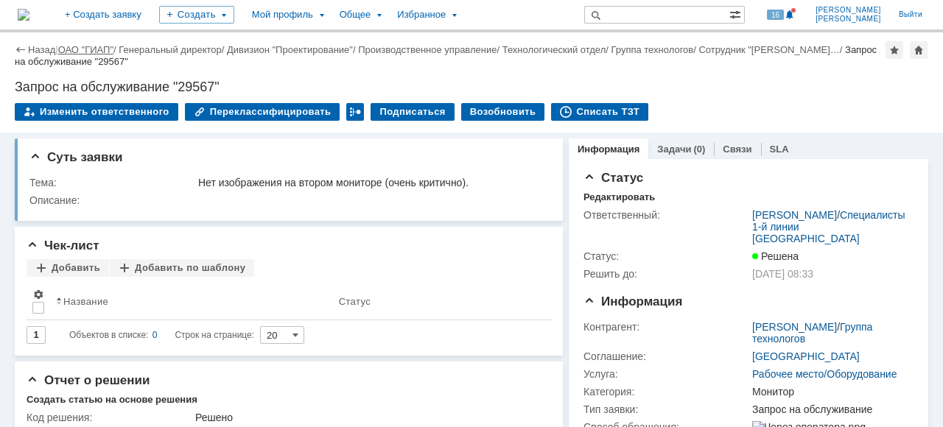
click at [73, 54] on link "ОАО "ГИАП"" at bounding box center [85, 49] width 55 height 11
